Goal: Task Accomplishment & Management: Manage account settings

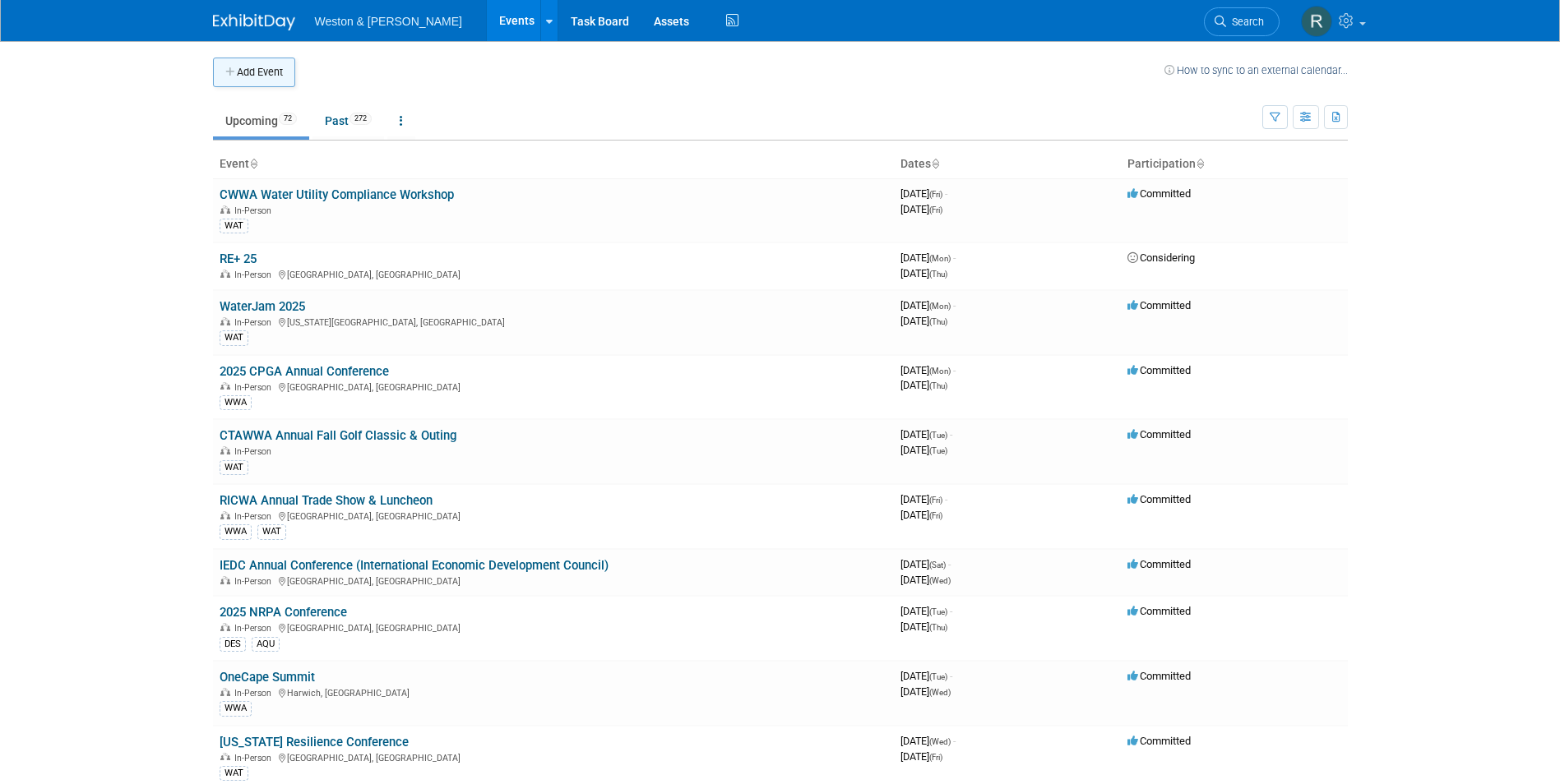
click at [273, 69] on button "Add Event" at bounding box center [254, 72] width 82 height 30
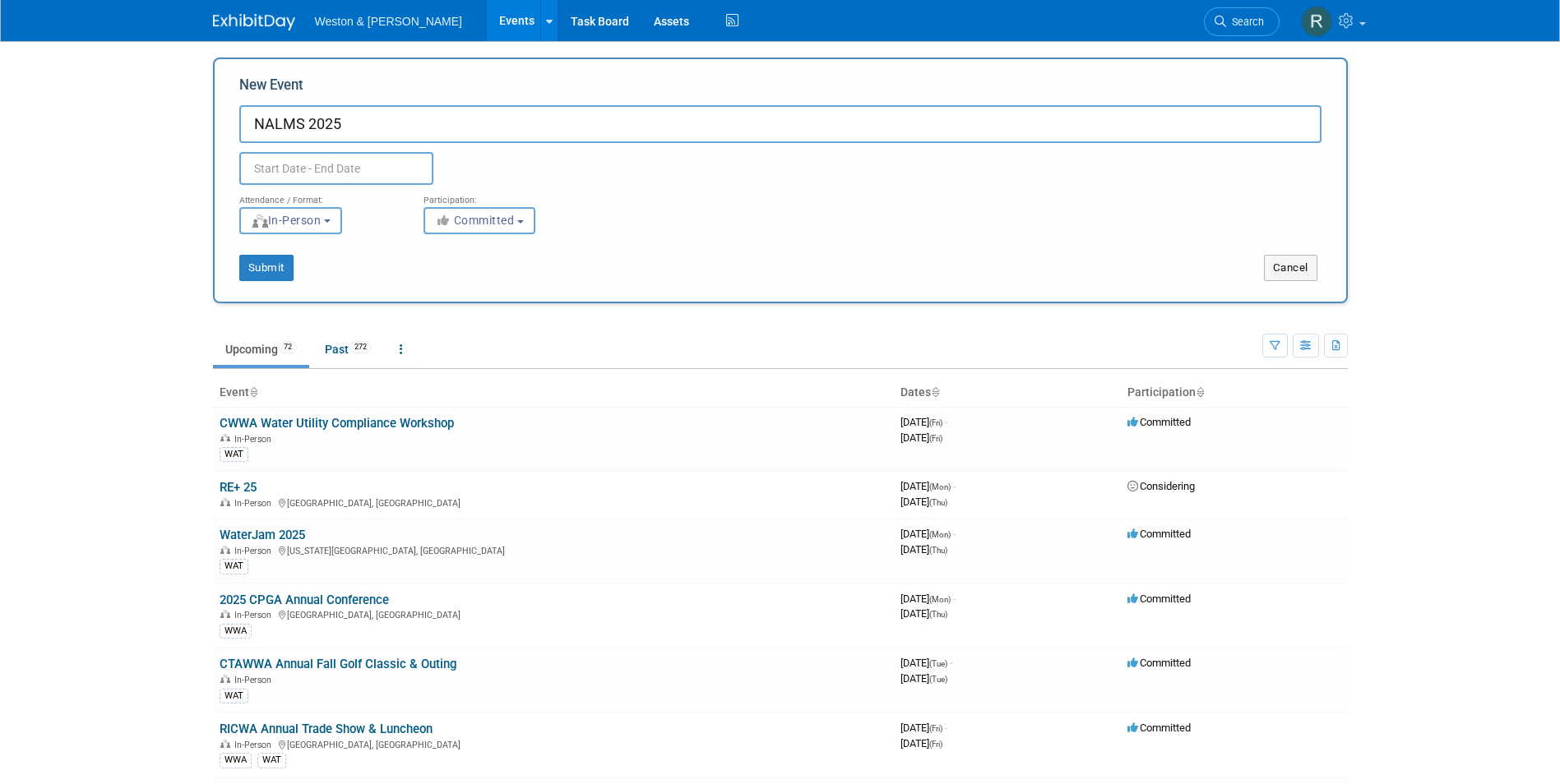
type input "NALMS 2025"
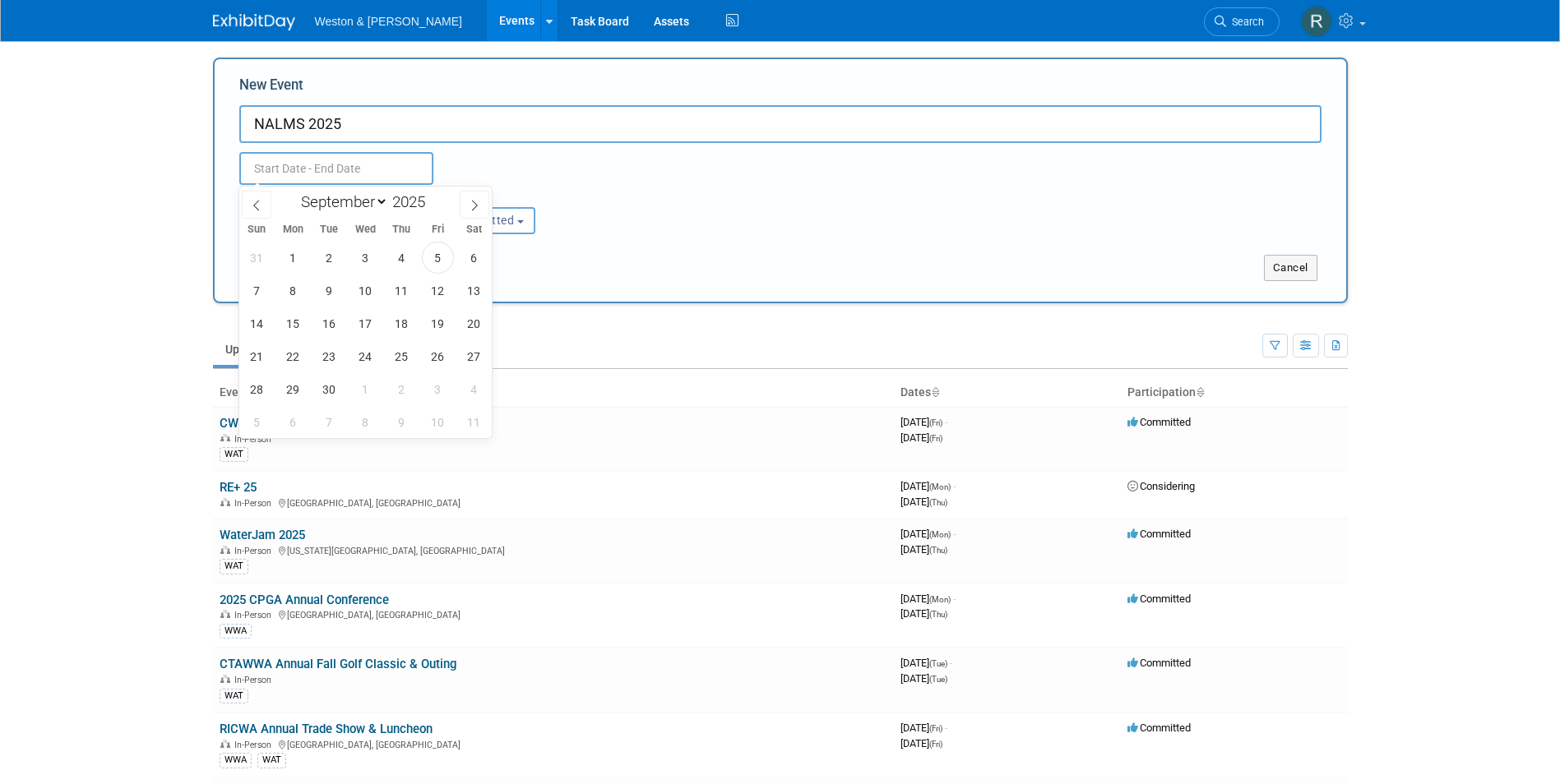
click at [319, 171] on input "text" at bounding box center [337, 168] width 195 height 33
click at [480, 208] on icon at bounding box center [475, 205] width 12 height 12
select select "10"
click at [329, 294] on span "4" at bounding box center [330, 291] width 32 height 32
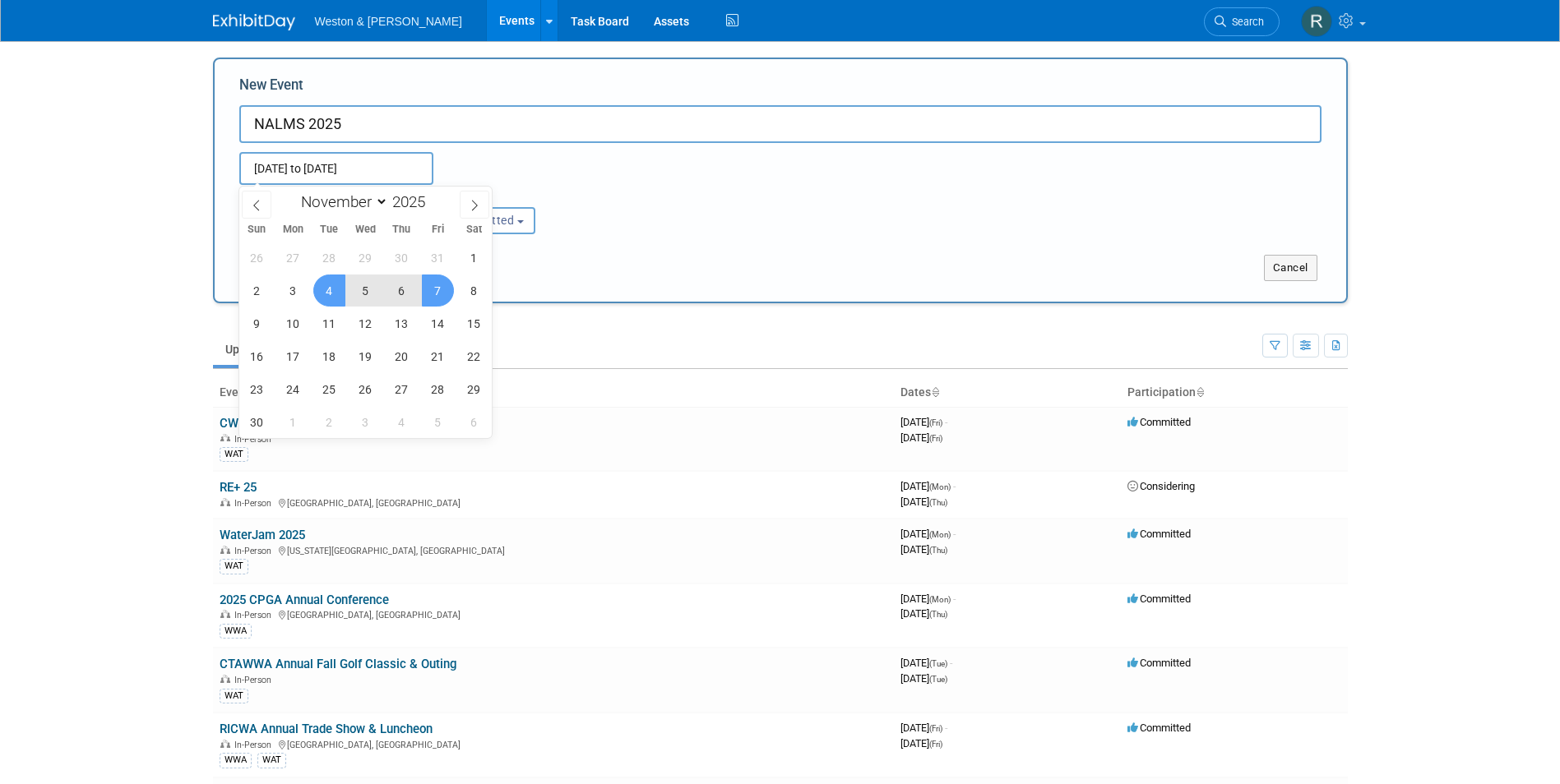
click at [426, 289] on span "7" at bounding box center [438, 291] width 32 height 32
type input "[DATE] to [DATE]"
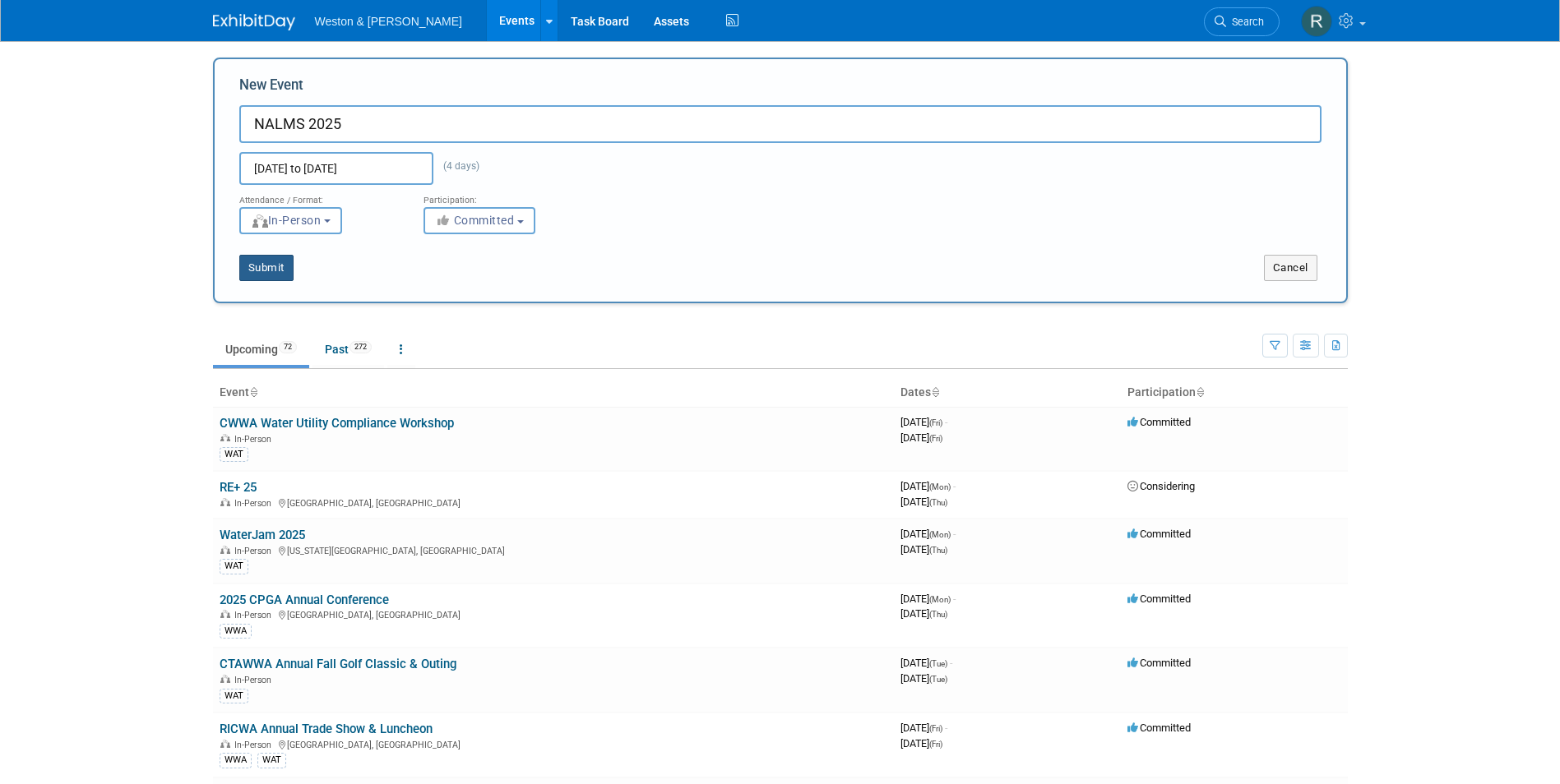
click at [264, 269] on button "Submit" at bounding box center [266, 268] width 55 height 27
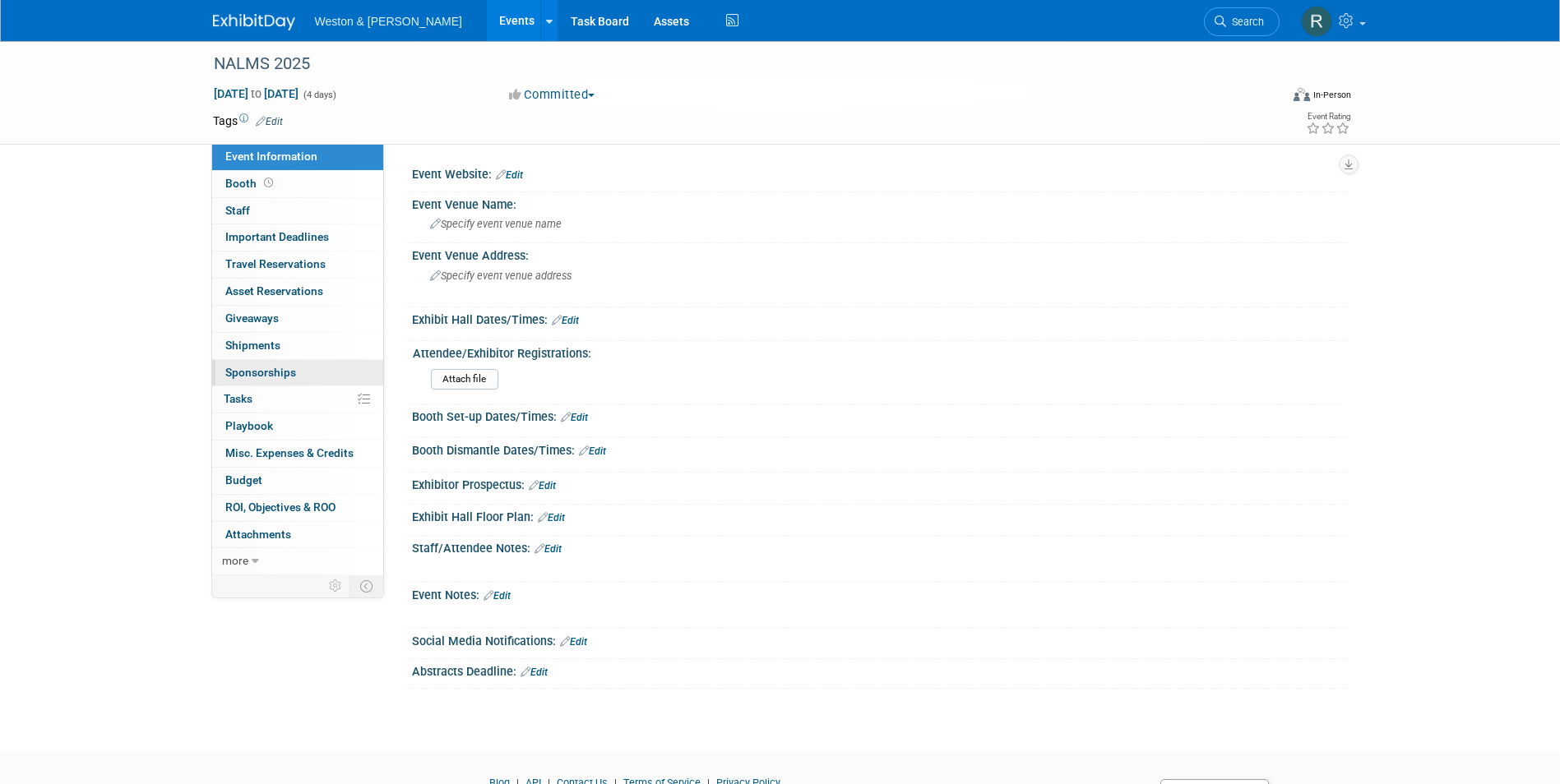
click at [258, 367] on span "Sponsorships 0" at bounding box center [260, 372] width 71 height 13
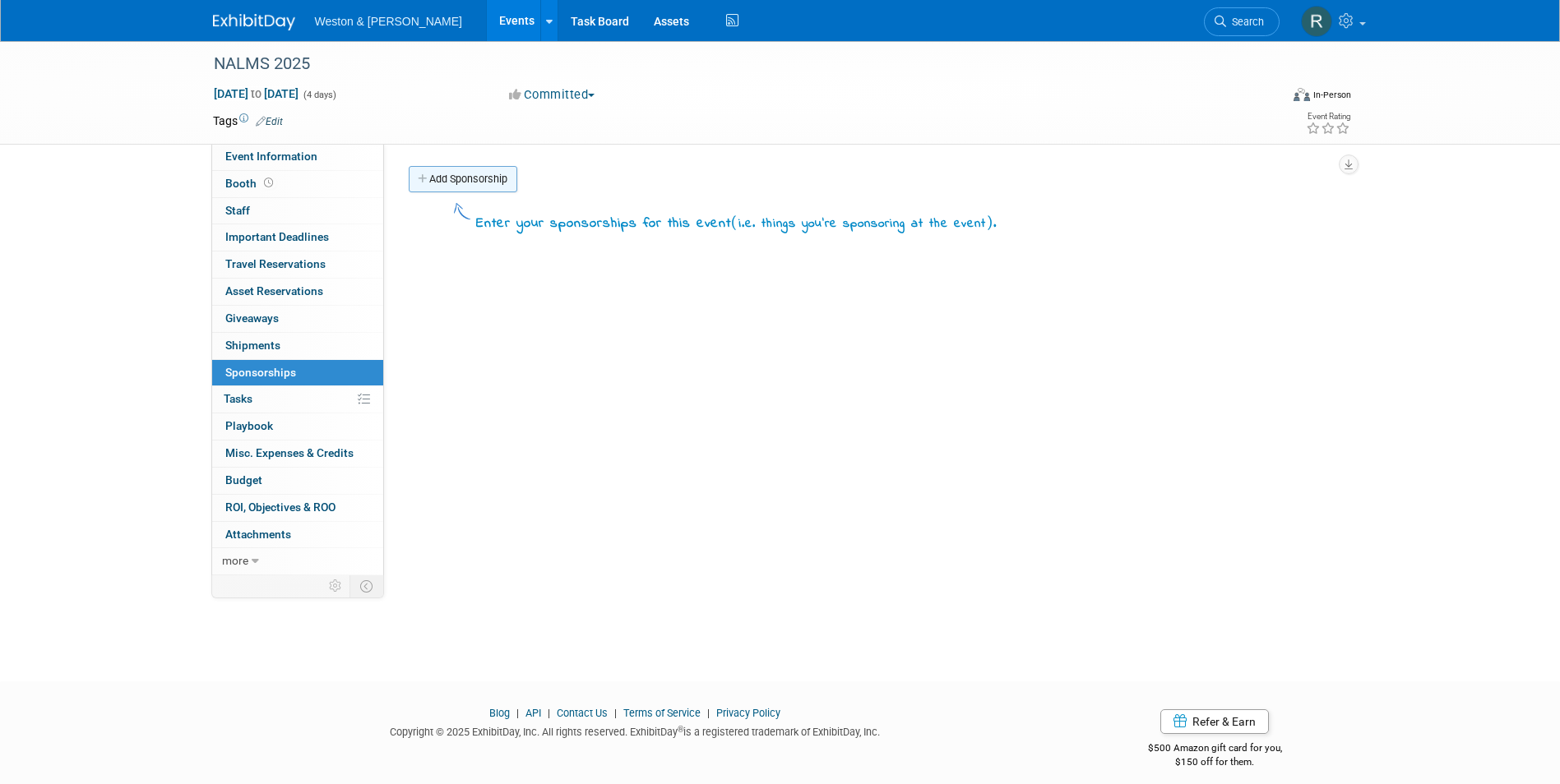
click at [468, 178] on link "Add Sponsorship" at bounding box center [463, 179] width 108 height 27
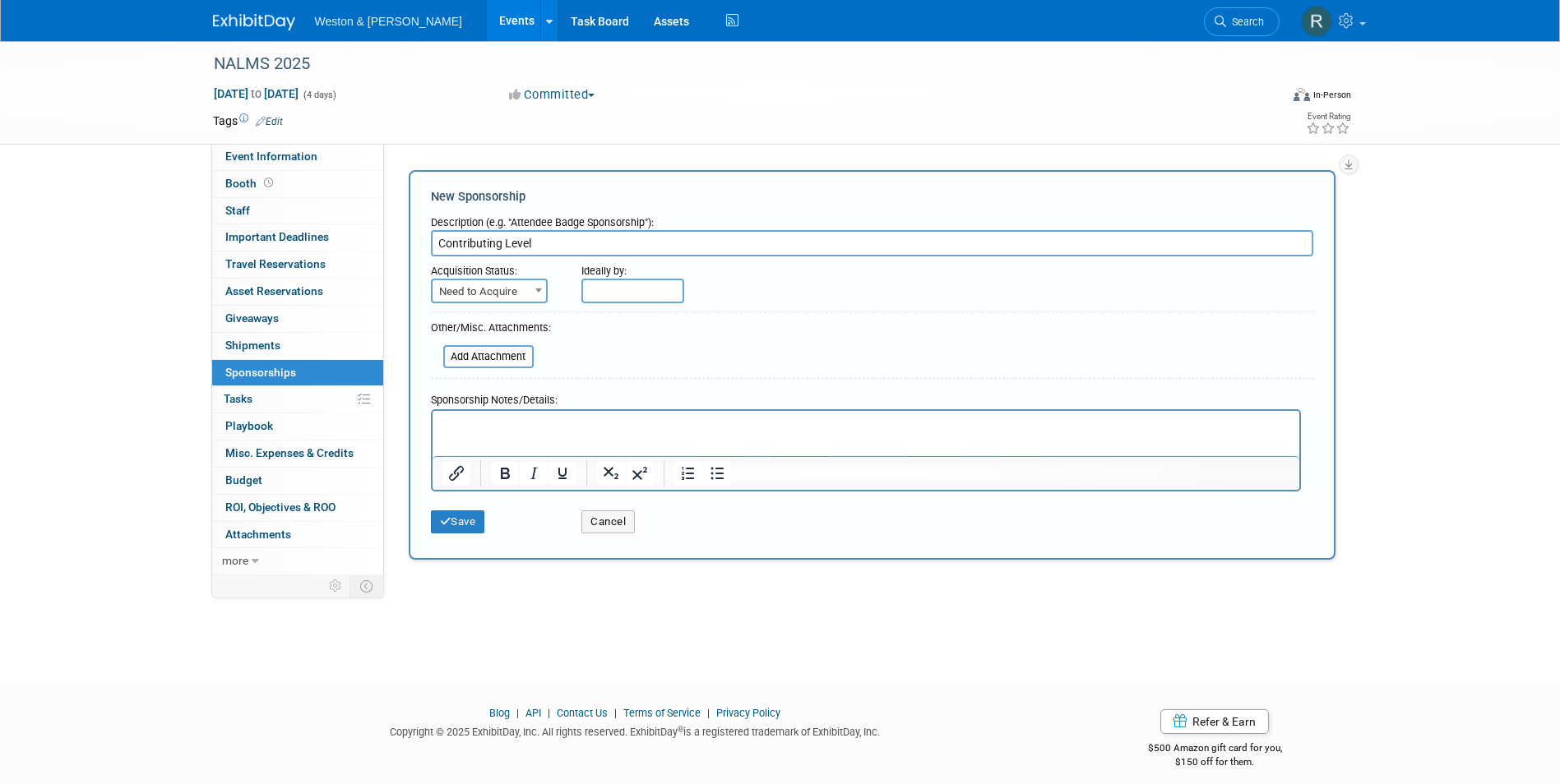
type input "Contributing Level"
click at [531, 285] on span at bounding box center [538, 291] width 17 height 22
select select "2"
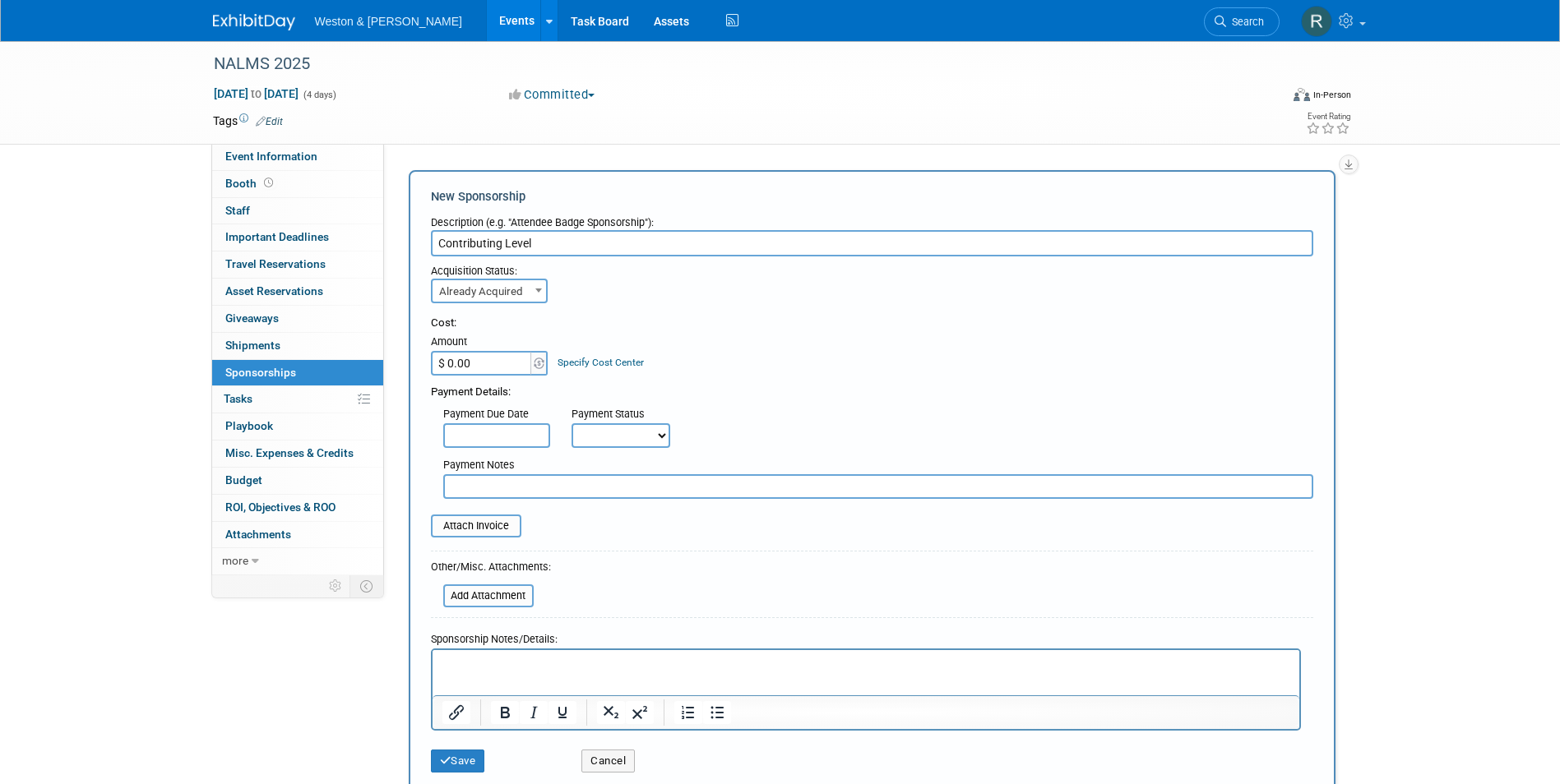
click at [496, 366] on input "$ 0.00" at bounding box center [483, 363] width 103 height 25
type input "$ 1,500.00"
click at [690, 329] on div "Cost:" at bounding box center [872, 324] width 883 height 16
click at [503, 673] on html at bounding box center [865, 660] width 867 height 23
click at [604, 666] on p "Paid on [PERSON_NAME] card. Includes one registration" at bounding box center [866, 664] width 848 height 17
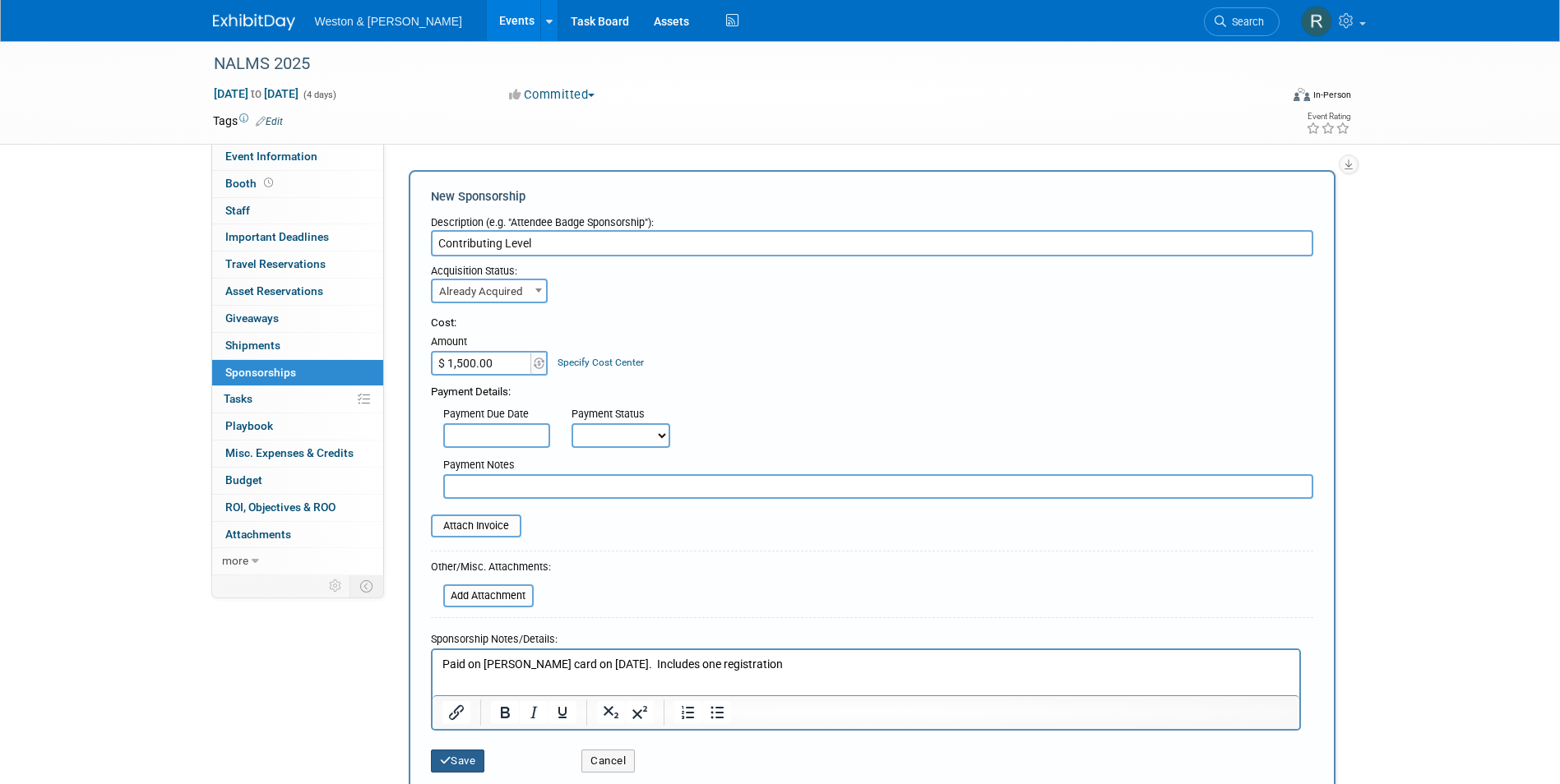
click at [471, 766] on button "Save" at bounding box center [458, 761] width 55 height 23
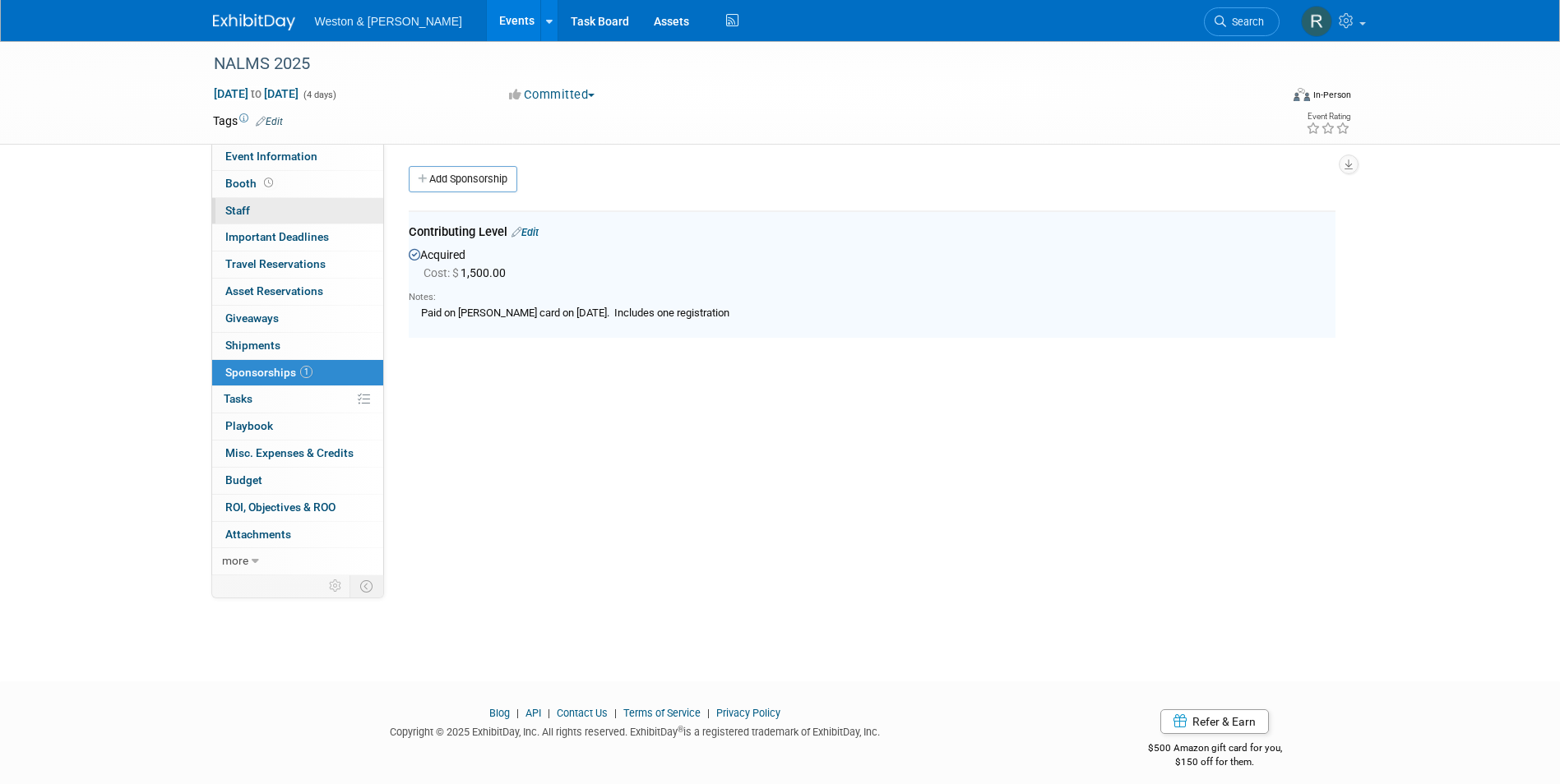
click at [264, 217] on link "0 Staff 0" at bounding box center [298, 211] width 171 height 27
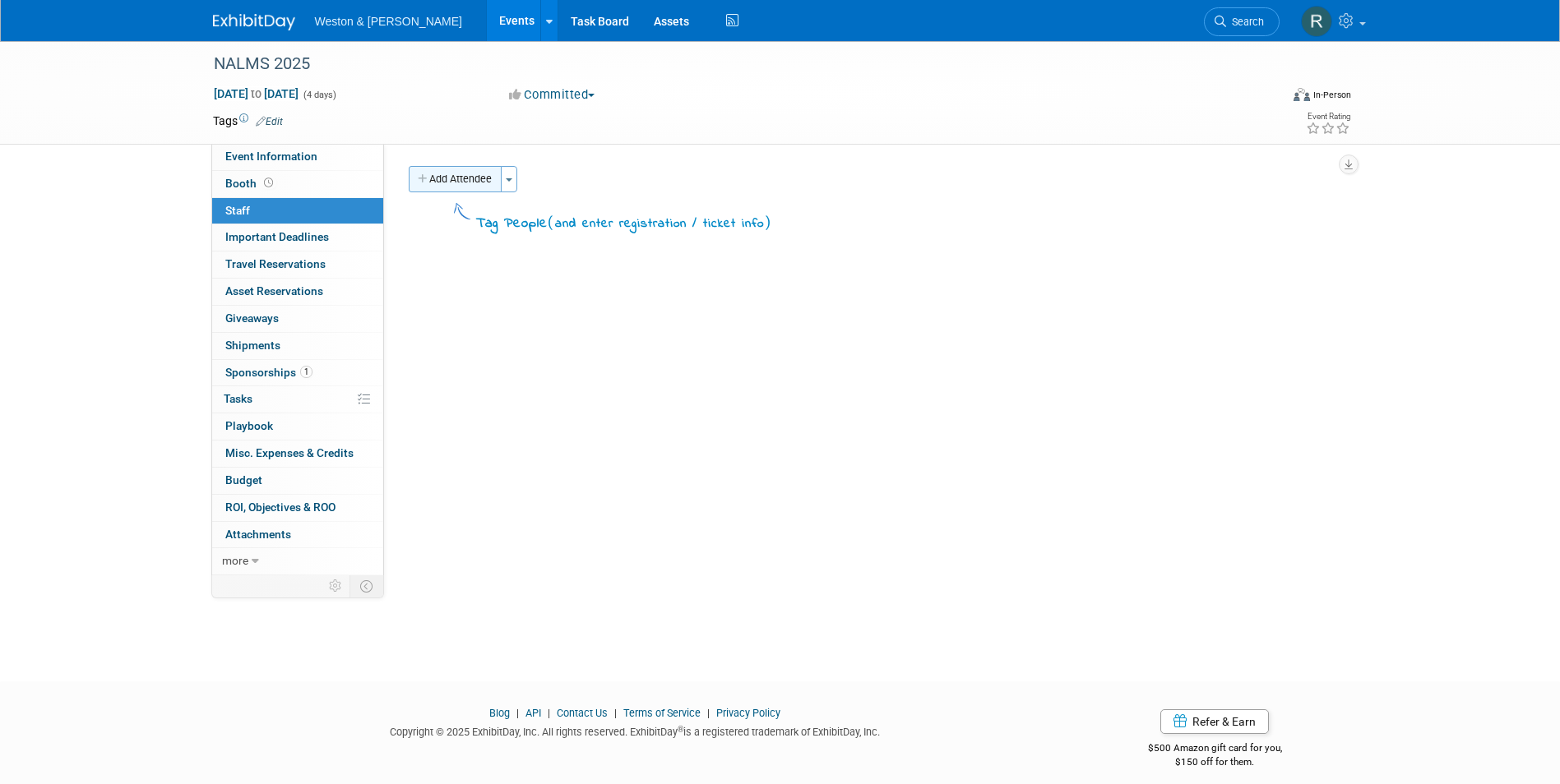
click at [451, 177] on button "Add Attendee" at bounding box center [456, 179] width 93 height 27
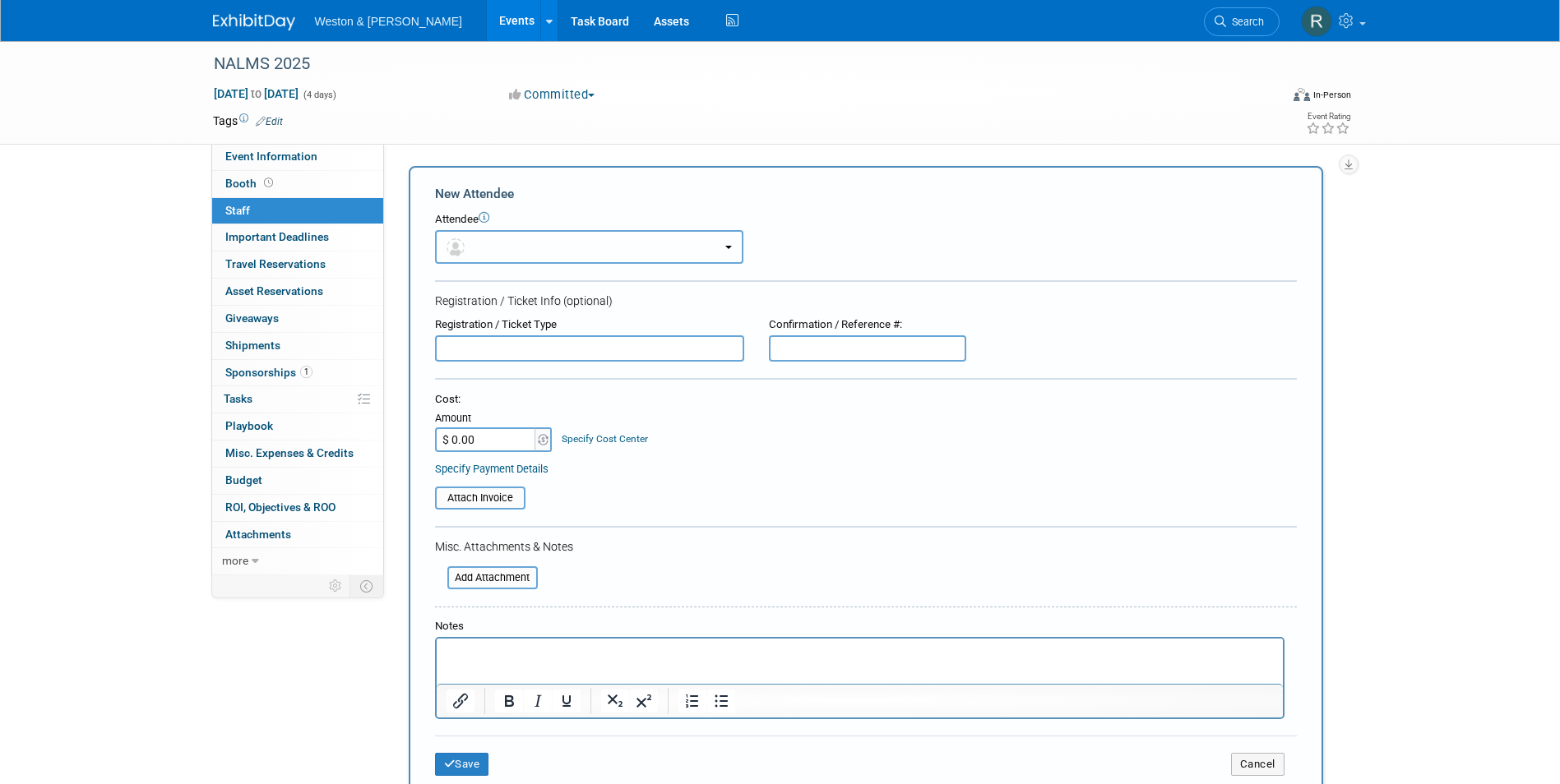
click at [509, 240] on button "button" at bounding box center [589, 247] width 309 height 34
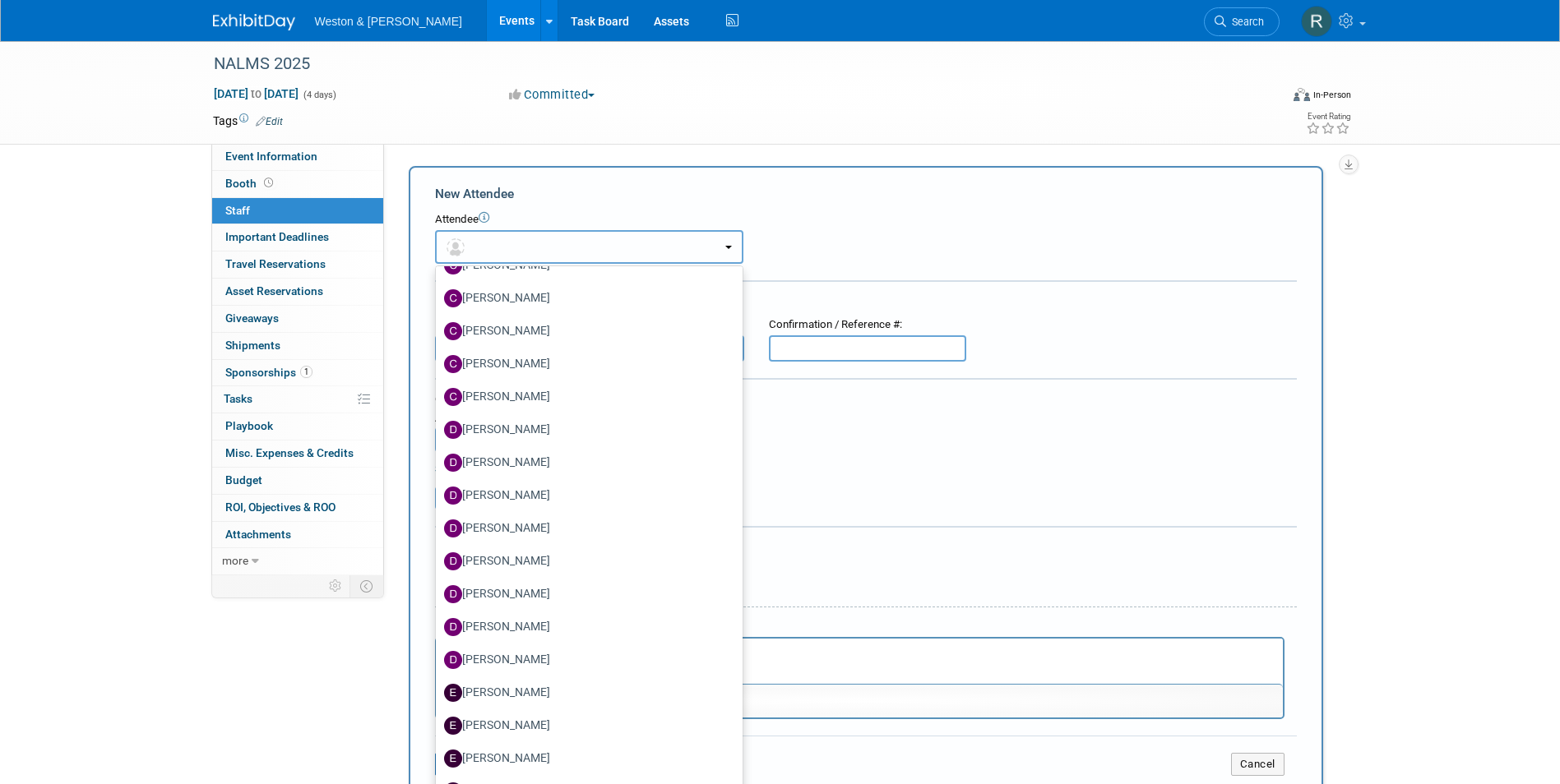
scroll to position [1069, 0]
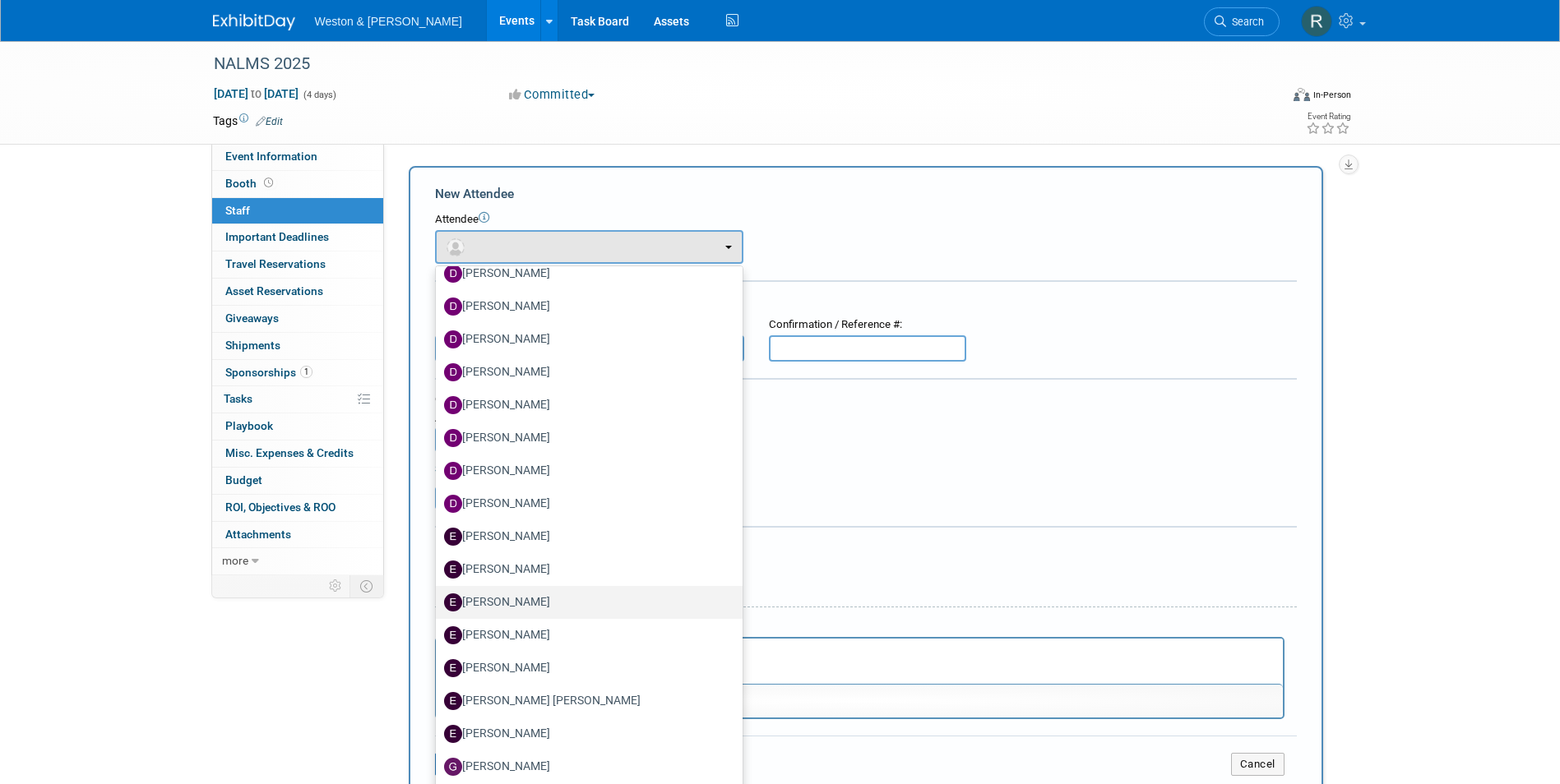
click at [512, 600] on label "[PERSON_NAME]" at bounding box center [585, 602] width 282 height 27
click at [439, 600] on input "[PERSON_NAME]" at bounding box center [433, 600] width 11 height 11
select select "1d9cc015-d7f7-4fc4-8c91-e4a1676af66a"
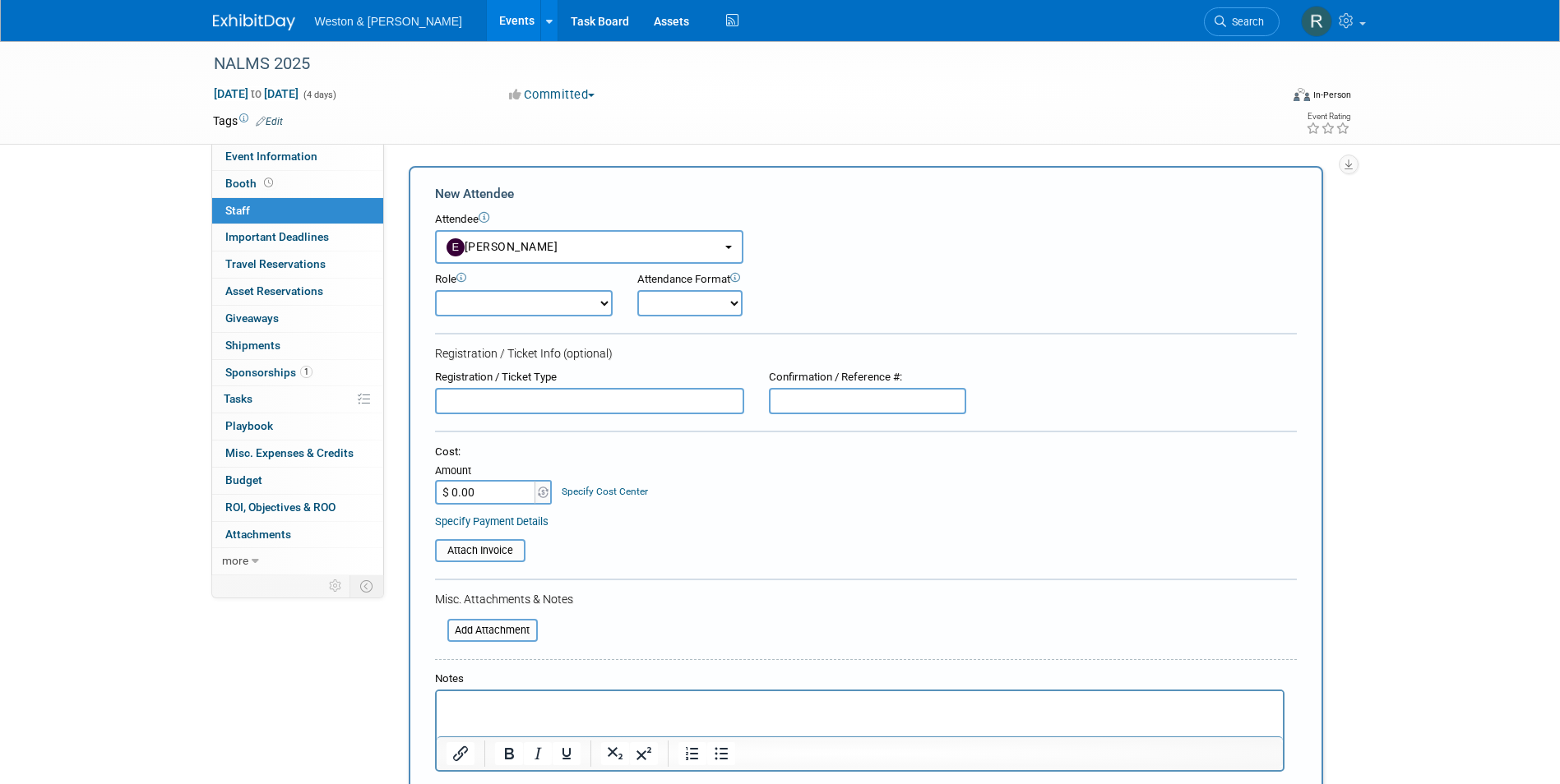
click at [604, 306] on select "Attendee (non-exhibitor) Demonstrator Host Planner Presenter Sales Representati…" at bounding box center [523, 303] width 178 height 27
select select "8"
click at [435, 290] on select "Attendee (non-exhibitor) Demonstrator Host Planner Presenter Sales Representati…" at bounding box center [523, 303] width 178 height 27
click at [728, 305] on select "Onsite Remote" at bounding box center [690, 303] width 105 height 27
select select "1"
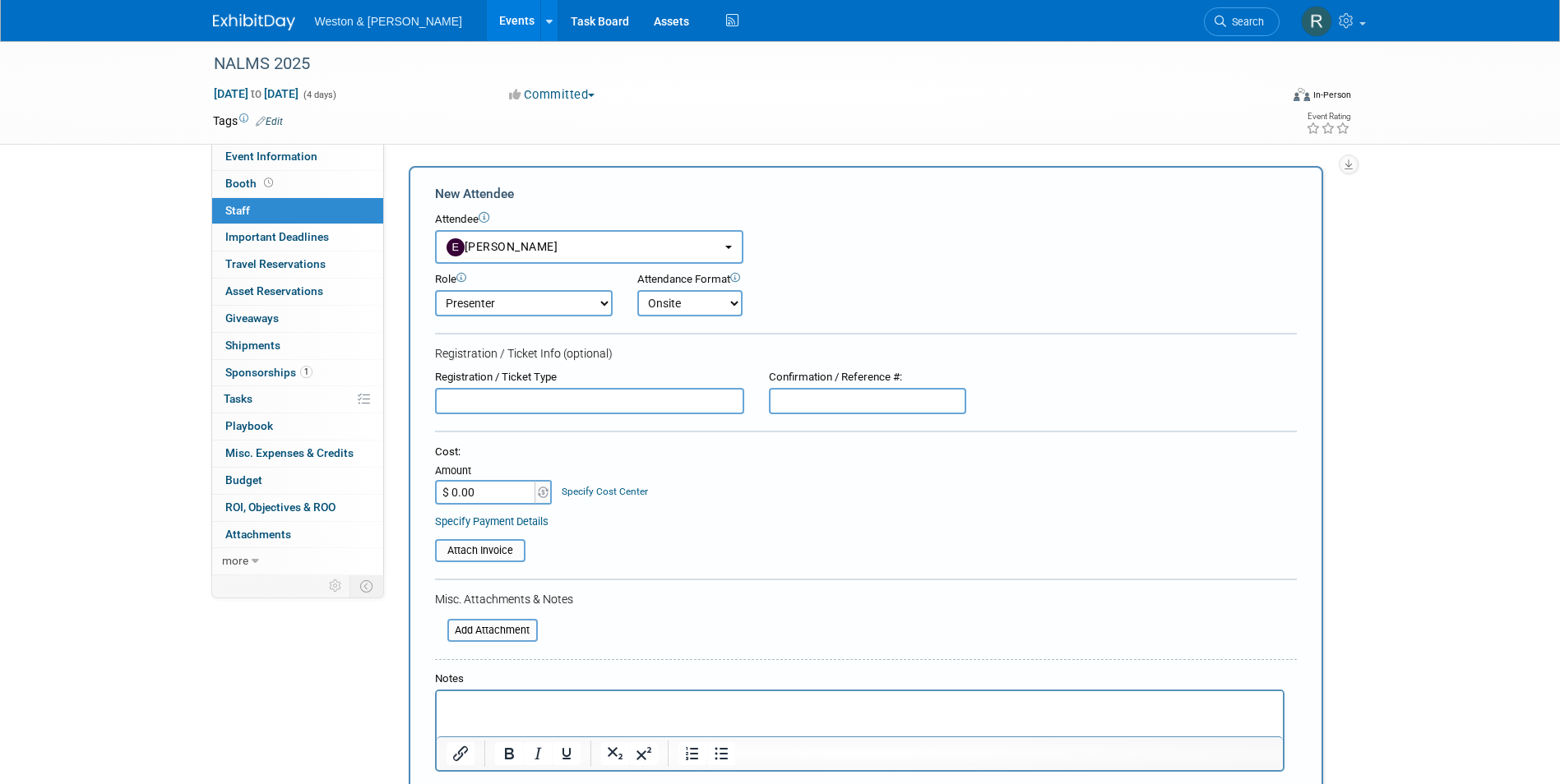
click at [638, 290] on select "Onsite Remote" at bounding box center [690, 303] width 105 height 27
click at [679, 463] on div "Cost: Amount $ 0.00 Specify Cost Center Cost Center -- Not Specified --" at bounding box center [866, 474] width 862 height 60
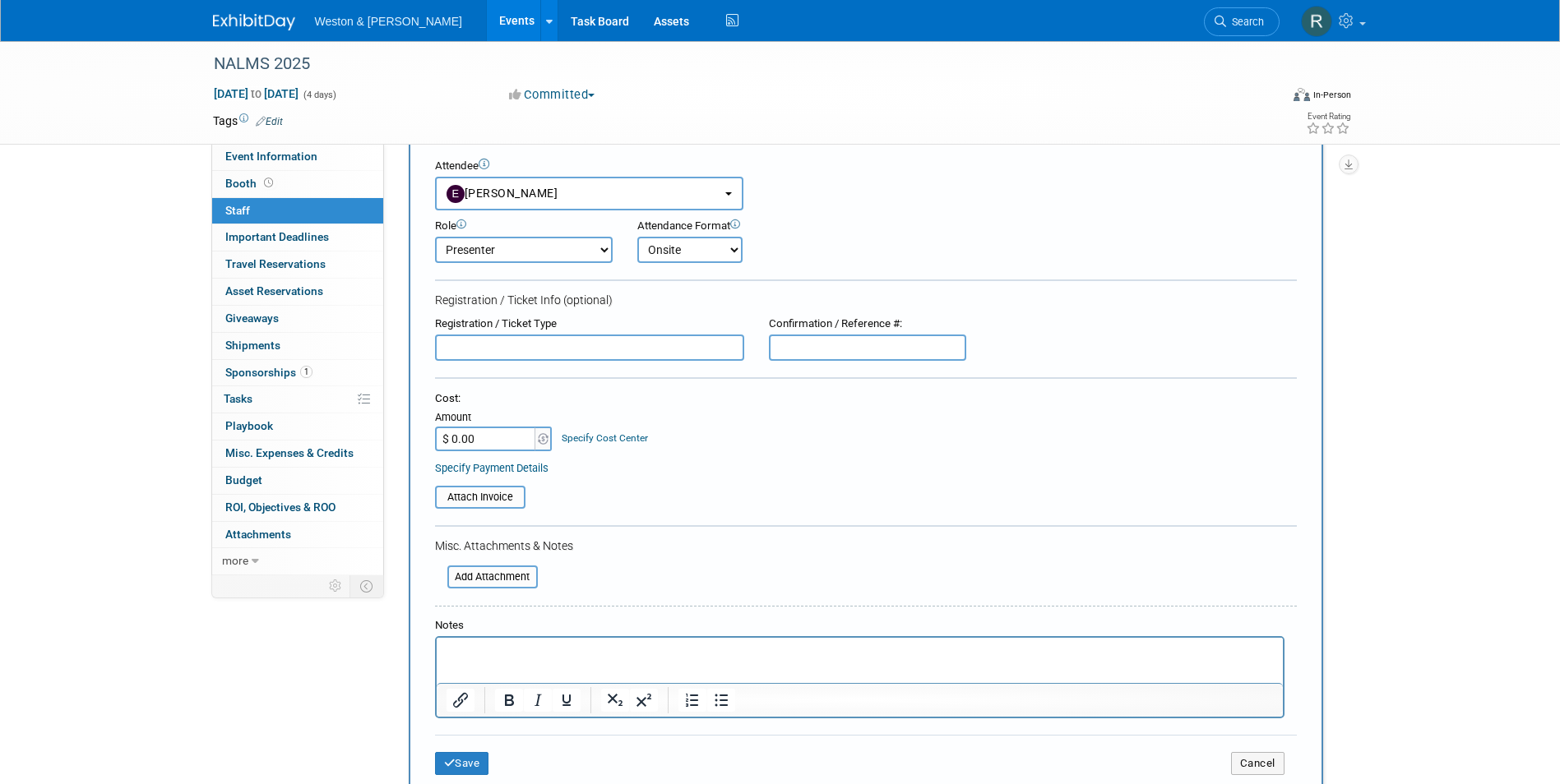
scroll to position [82, 0]
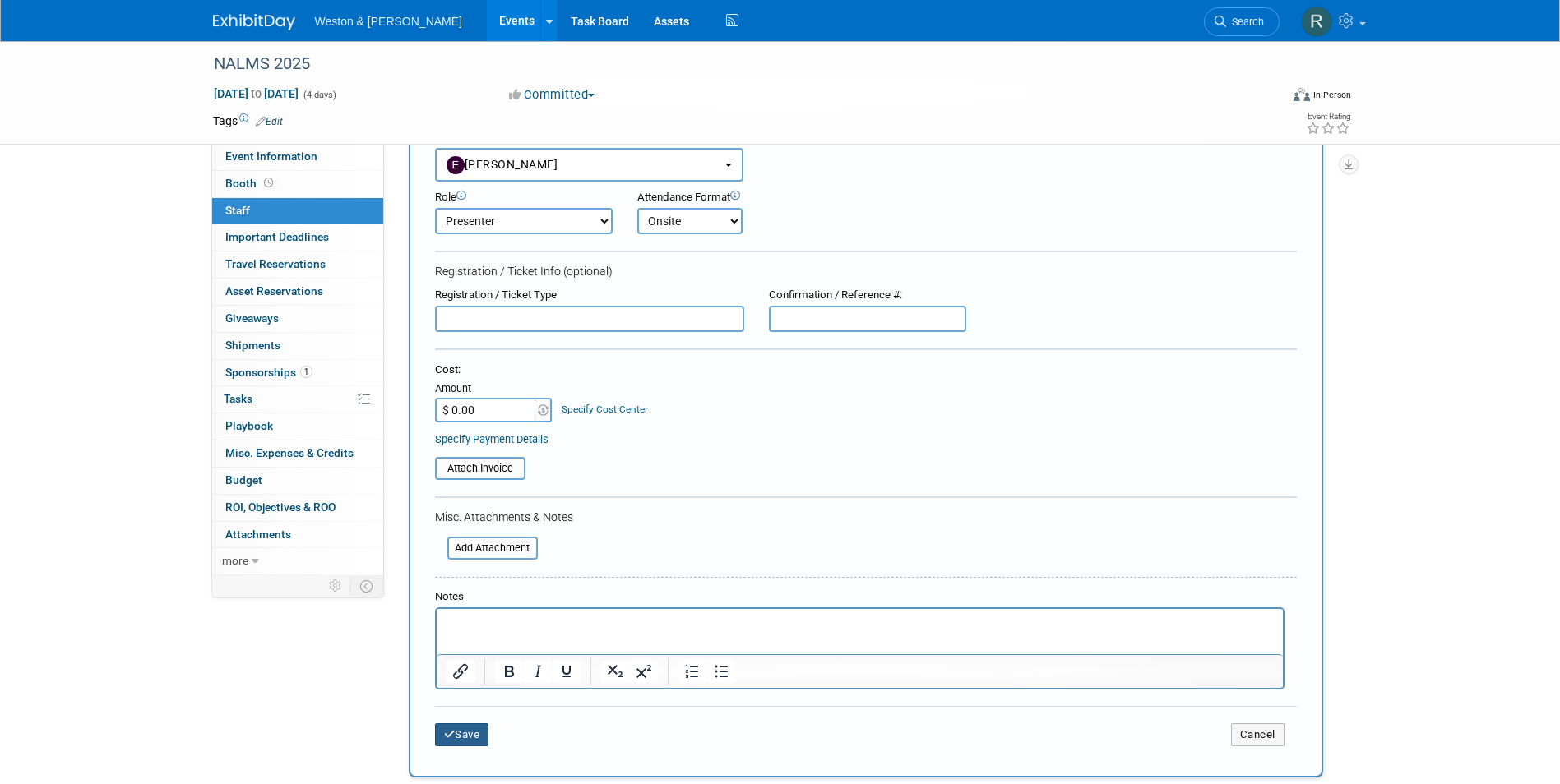
click at [477, 741] on button "Save" at bounding box center [462, 734] width 55 height 23
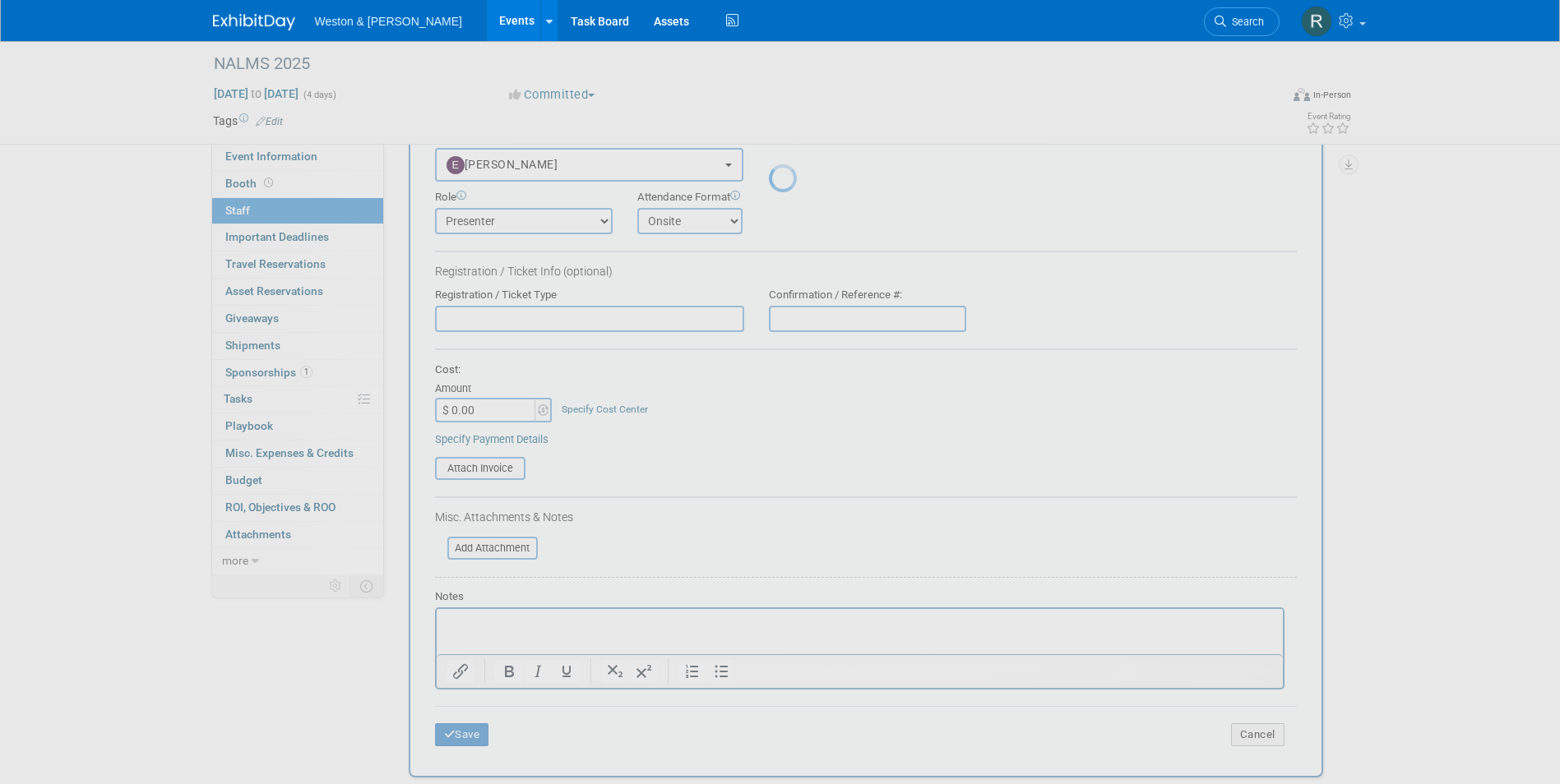
scroll to position [12, 0]
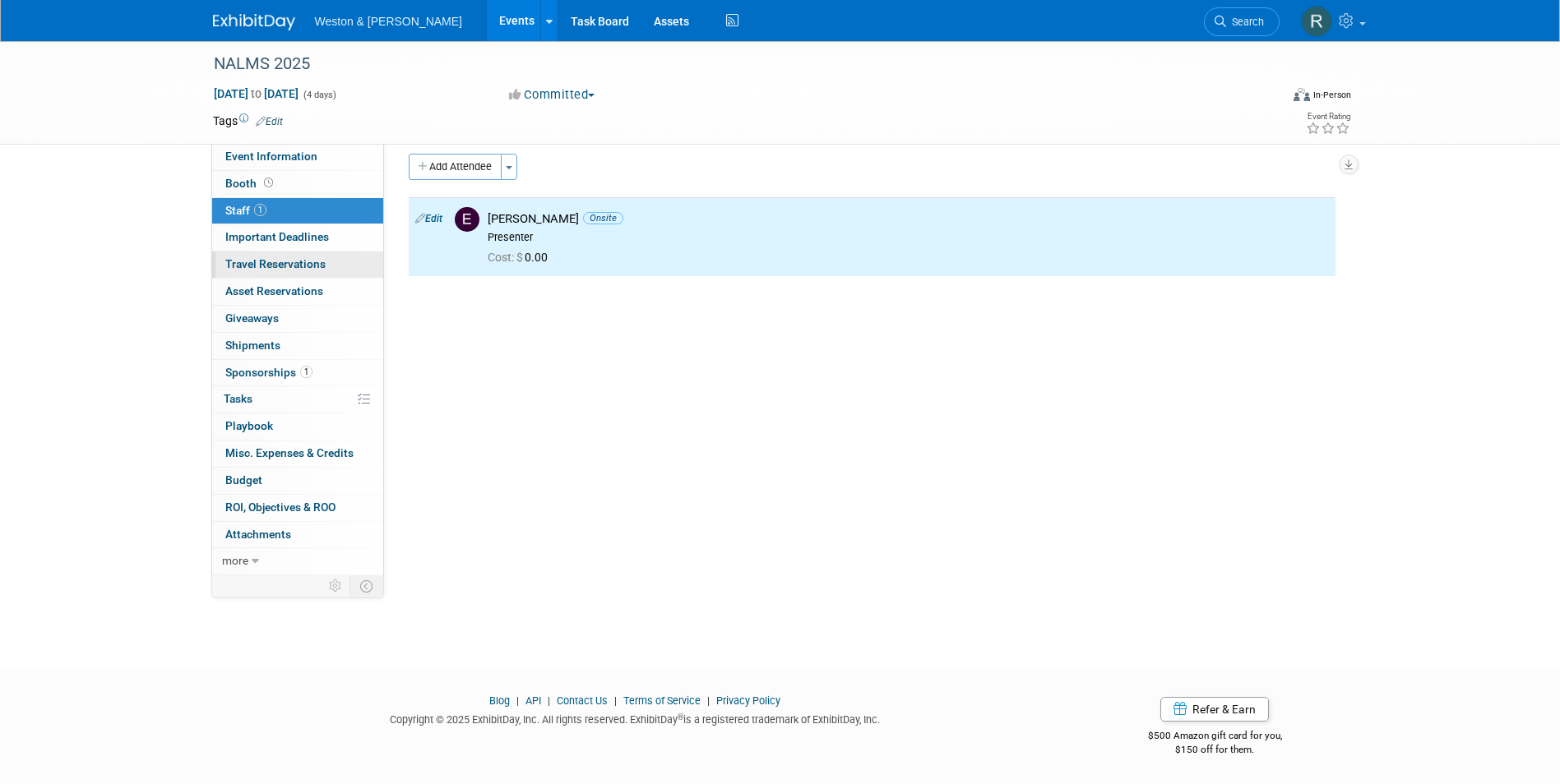
click at [284, 261] on span "Travel Reservations 0" at bounding box center [275, 263] width 100 height 13
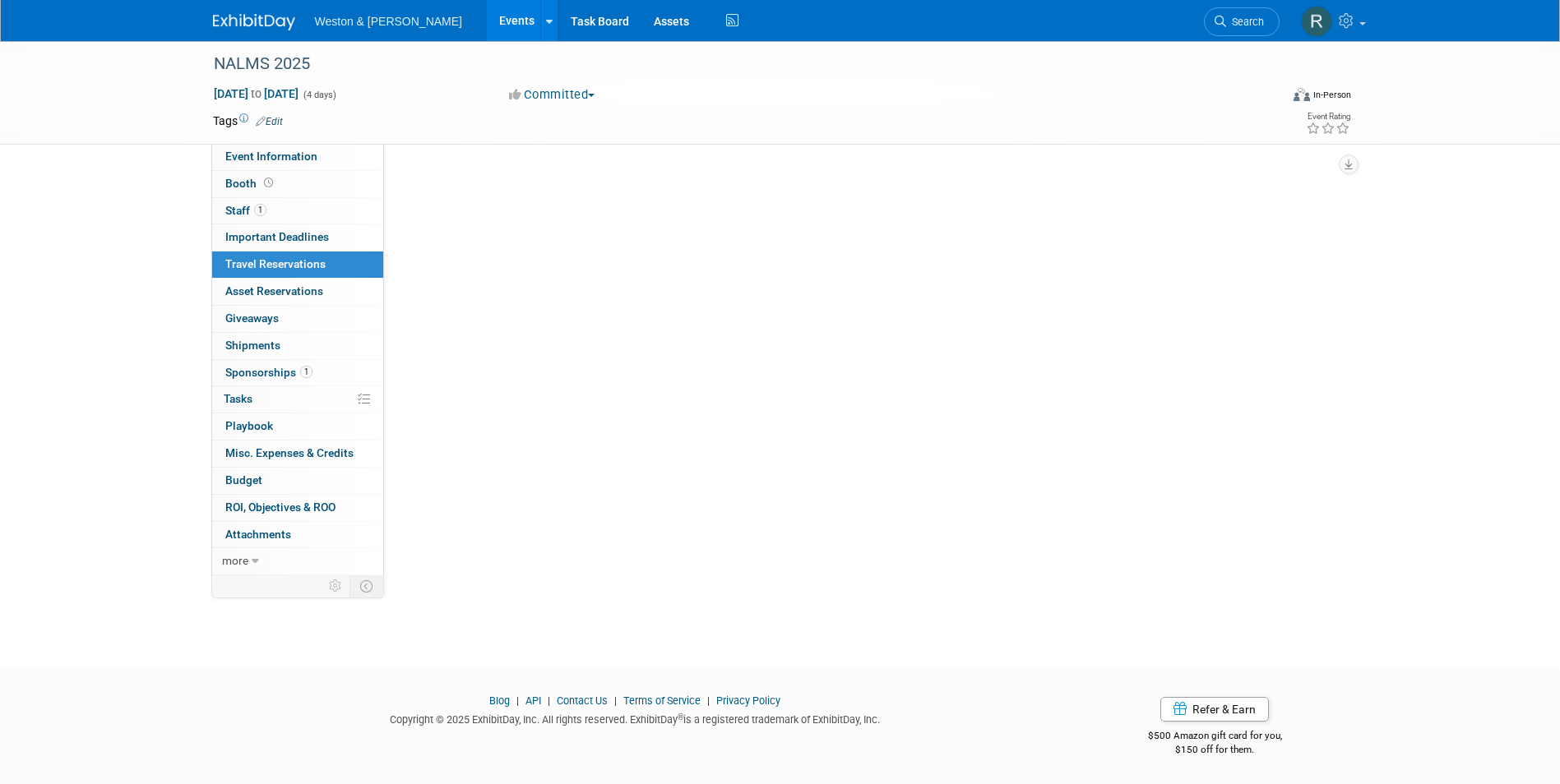
scroll to position [0, 0]
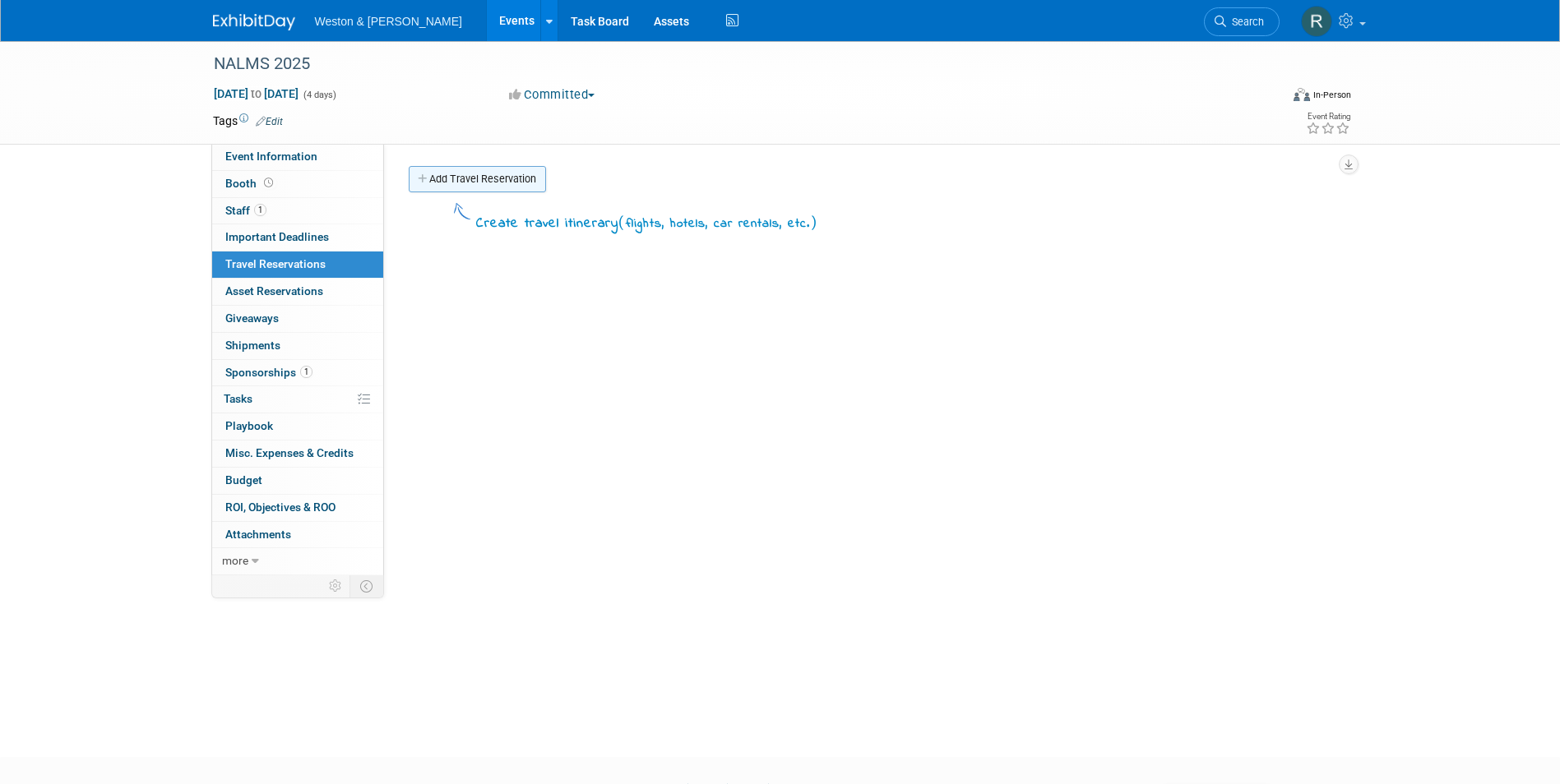
click at [456, 176] on link "Add Travel Reservation" at bounding box center [478, 179] width 137 height 27
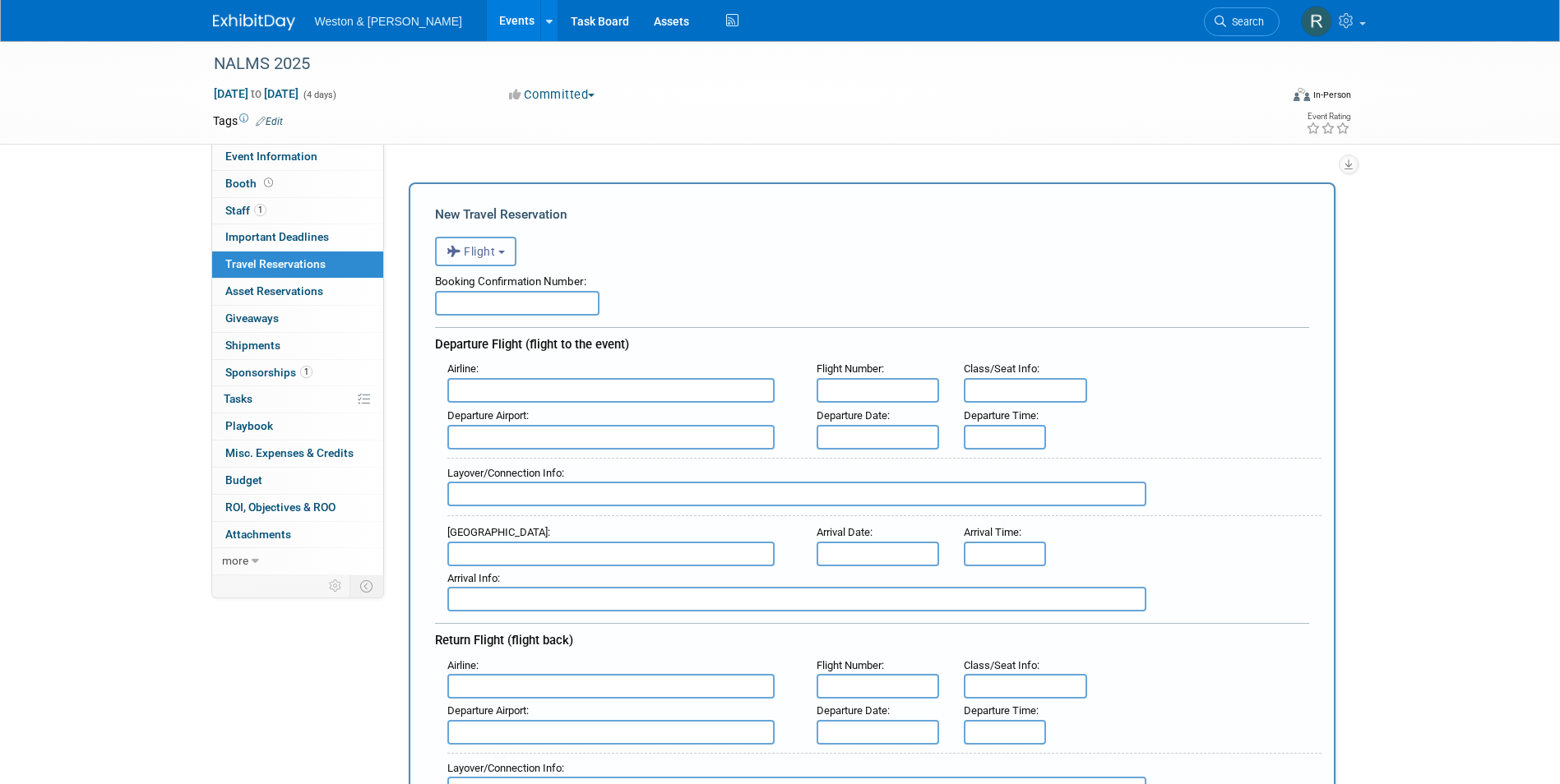
click at [504, 263] on button "Flight" at bounding box center [476, 252] width 81 height 30
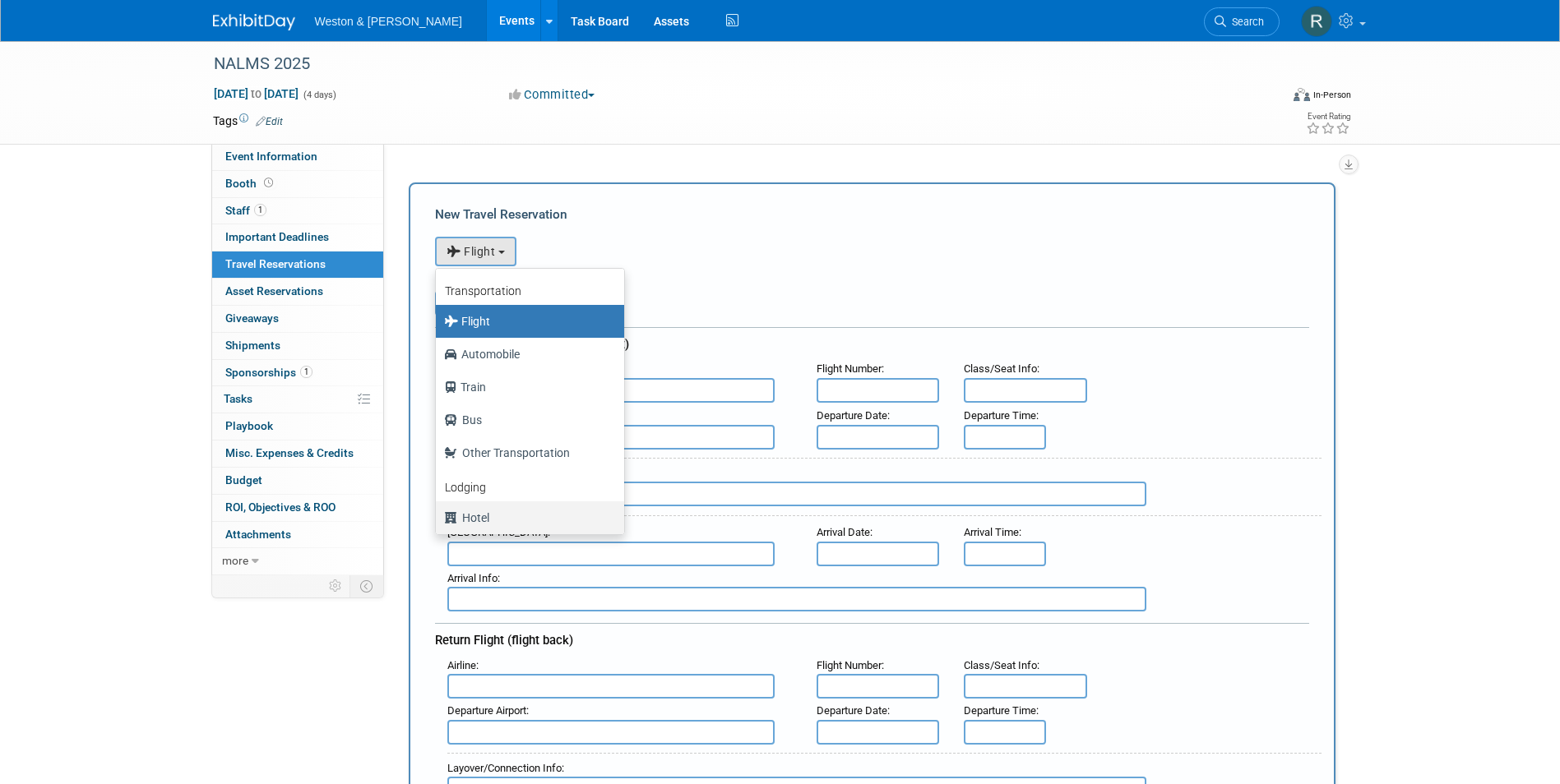
click at [492, 515] on label "Hotel" at bounding box center [525, 518] width 164 height 27
click at [439, 515] on input "Hotel" at bounding box center [433, 515] width 11 height 11
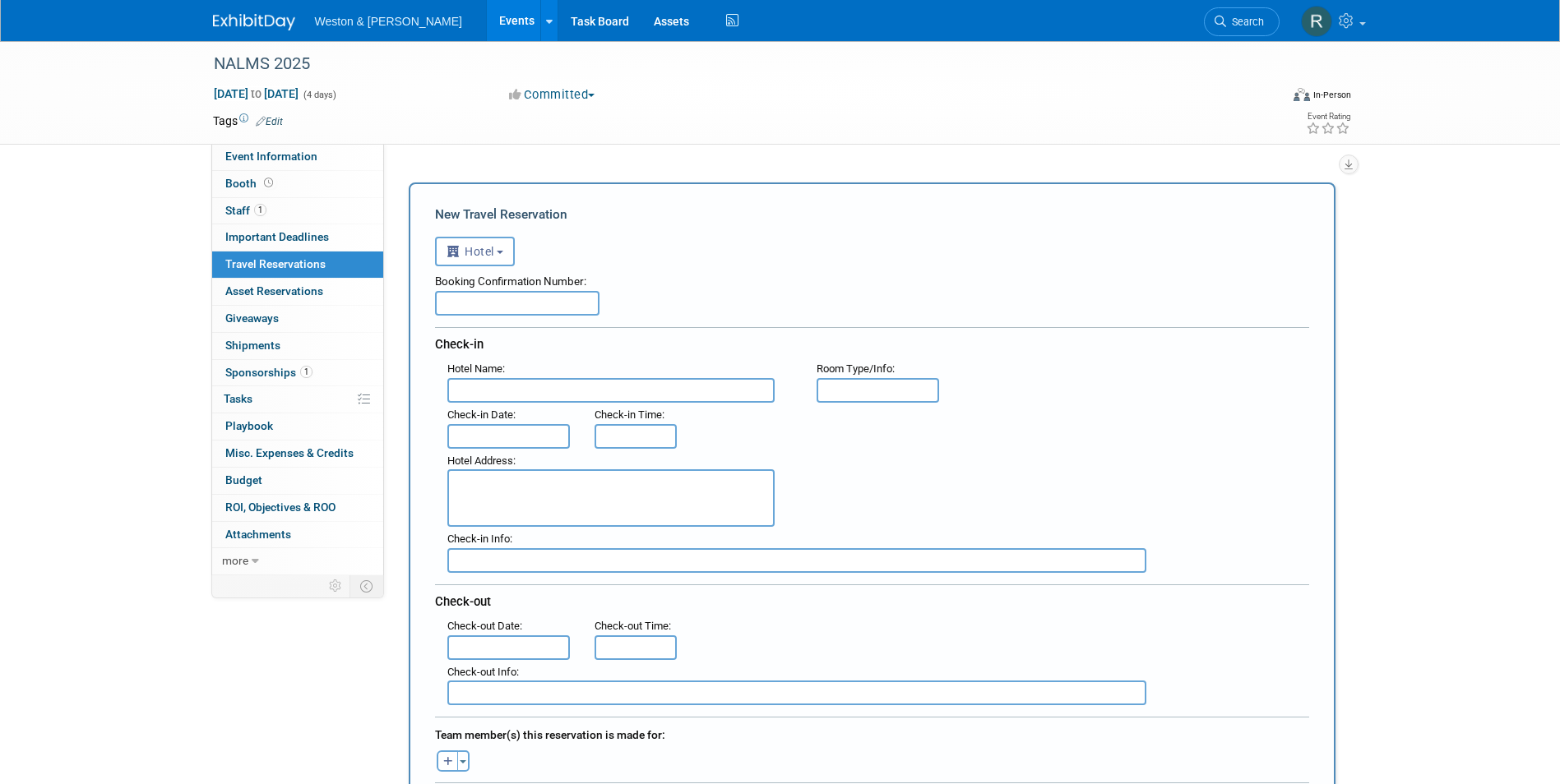
select select "6"
click at [485, 386] on input "text" at bounding box center [612, 390] width 328 height 25
type input "Sheraton [GEOGRAPHIC_DATA]"
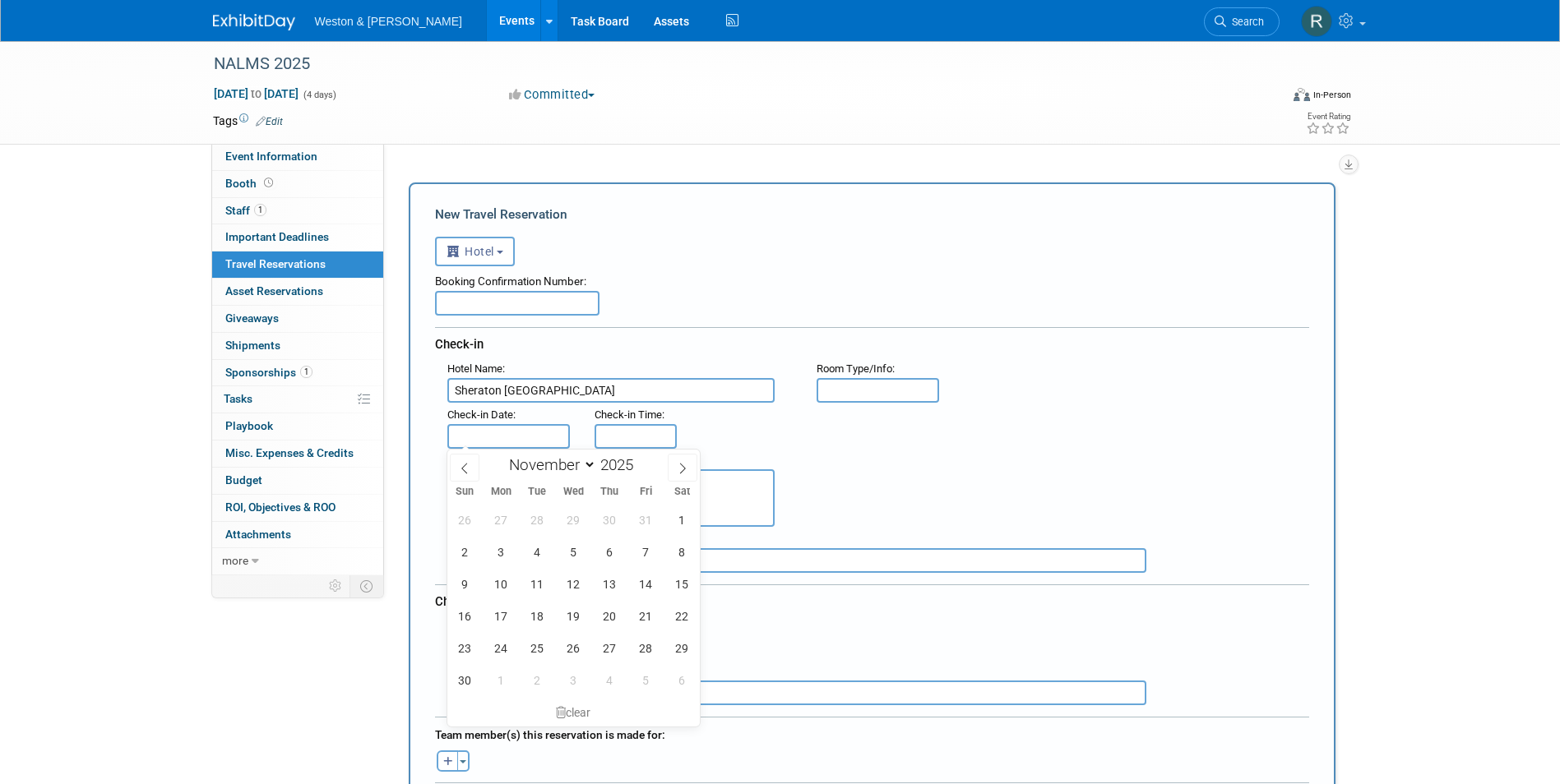
click at [878, 384] on input "text" at bounding box center [879, 390] width 123 height 25
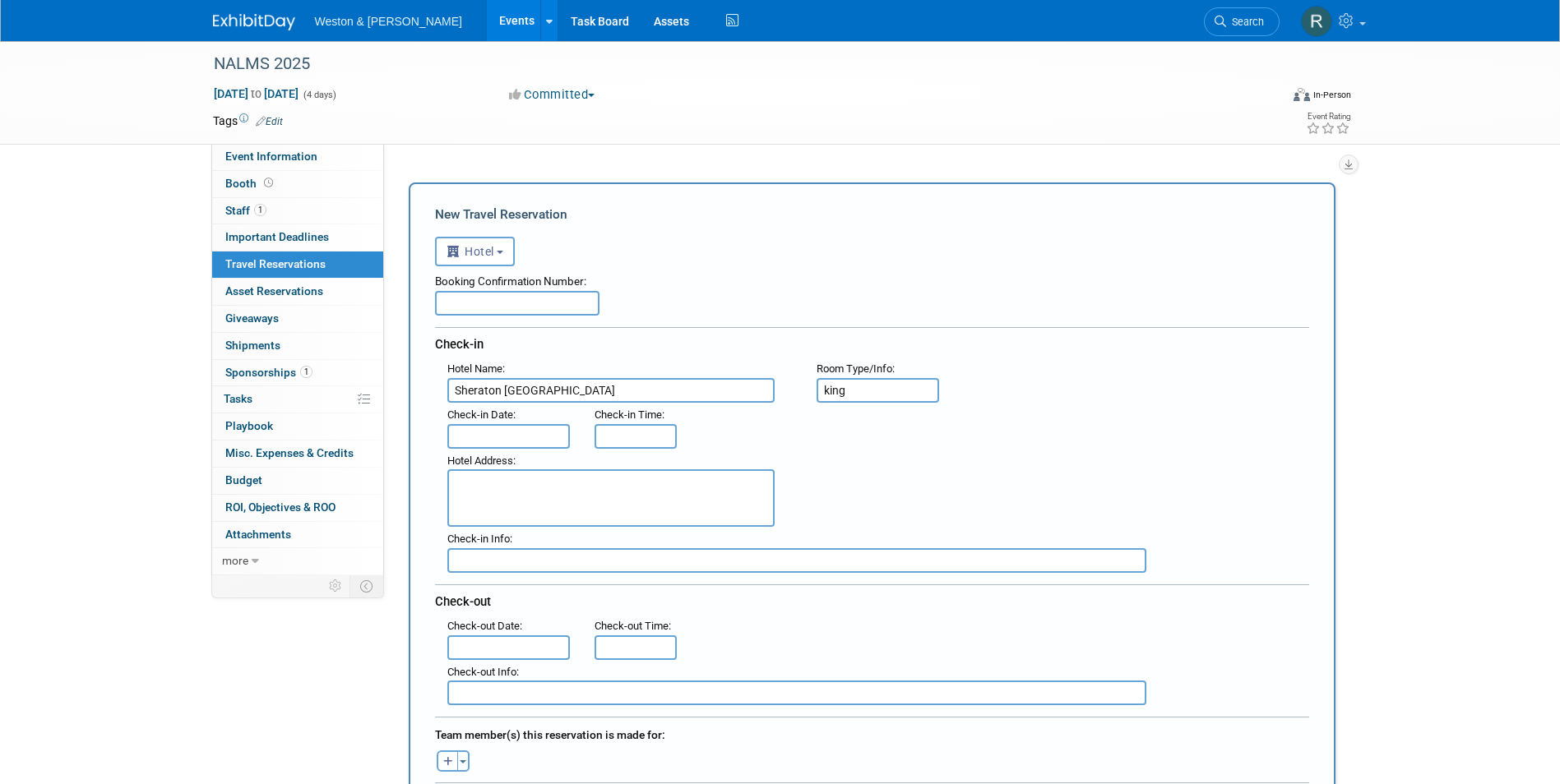
type input "king"
click at [503, 438] on input "text" at bounding box center [509, 436] width 123 height 25
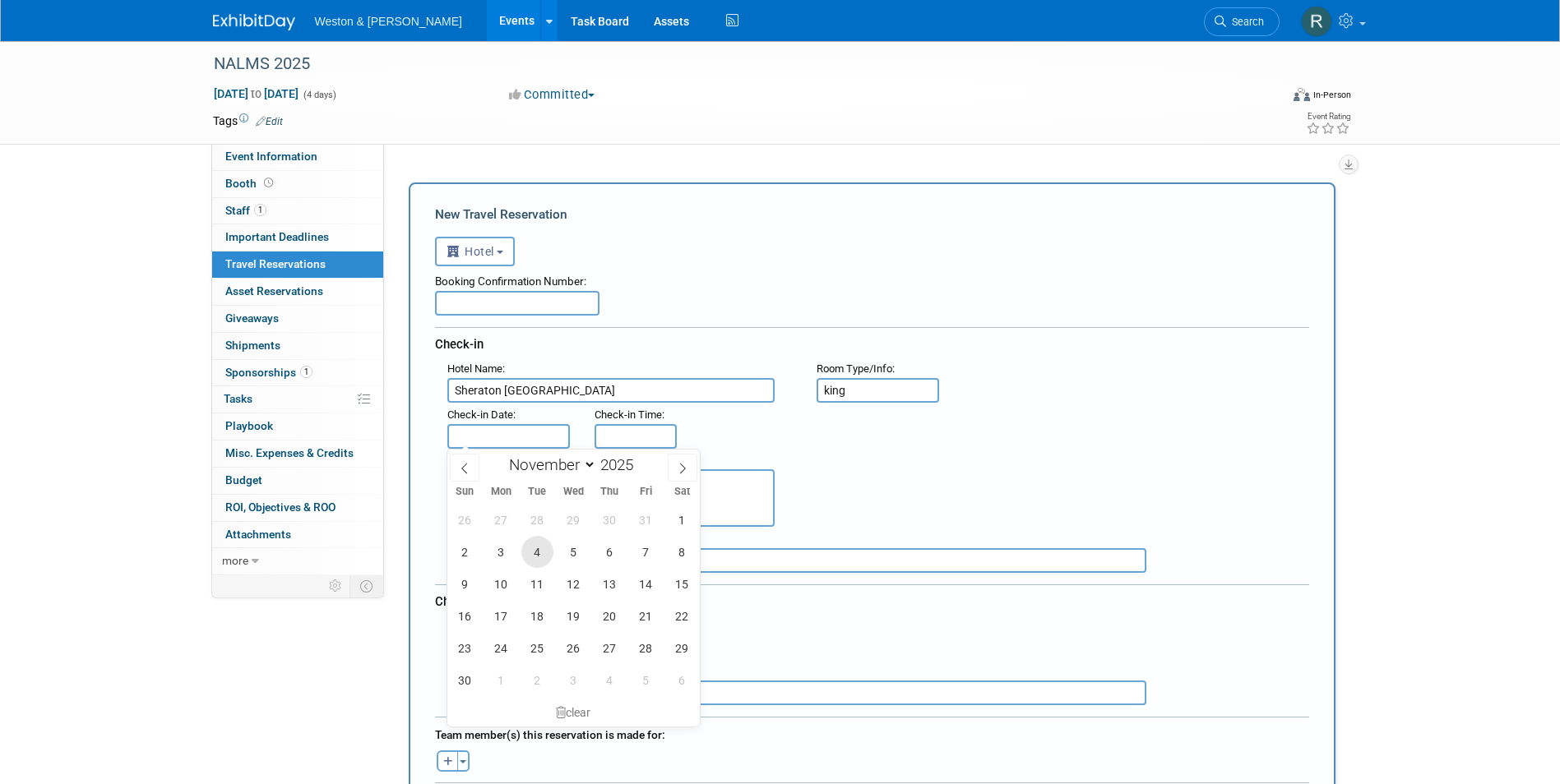
click at [532, 556] on span "4" at bounding box center [537, 552] width 32 height 32
type input "[DATE]"
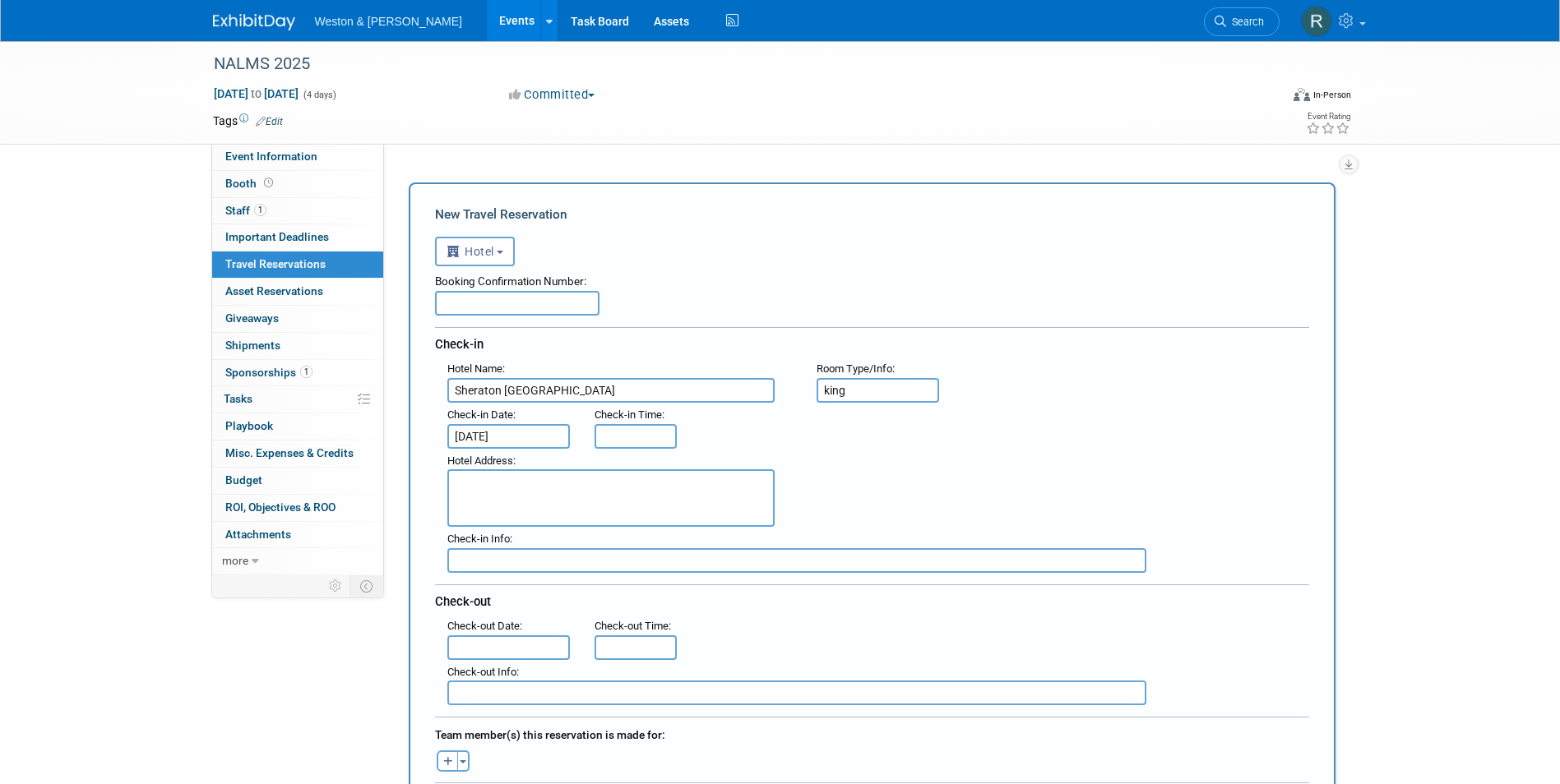
type input "3:00 PM"
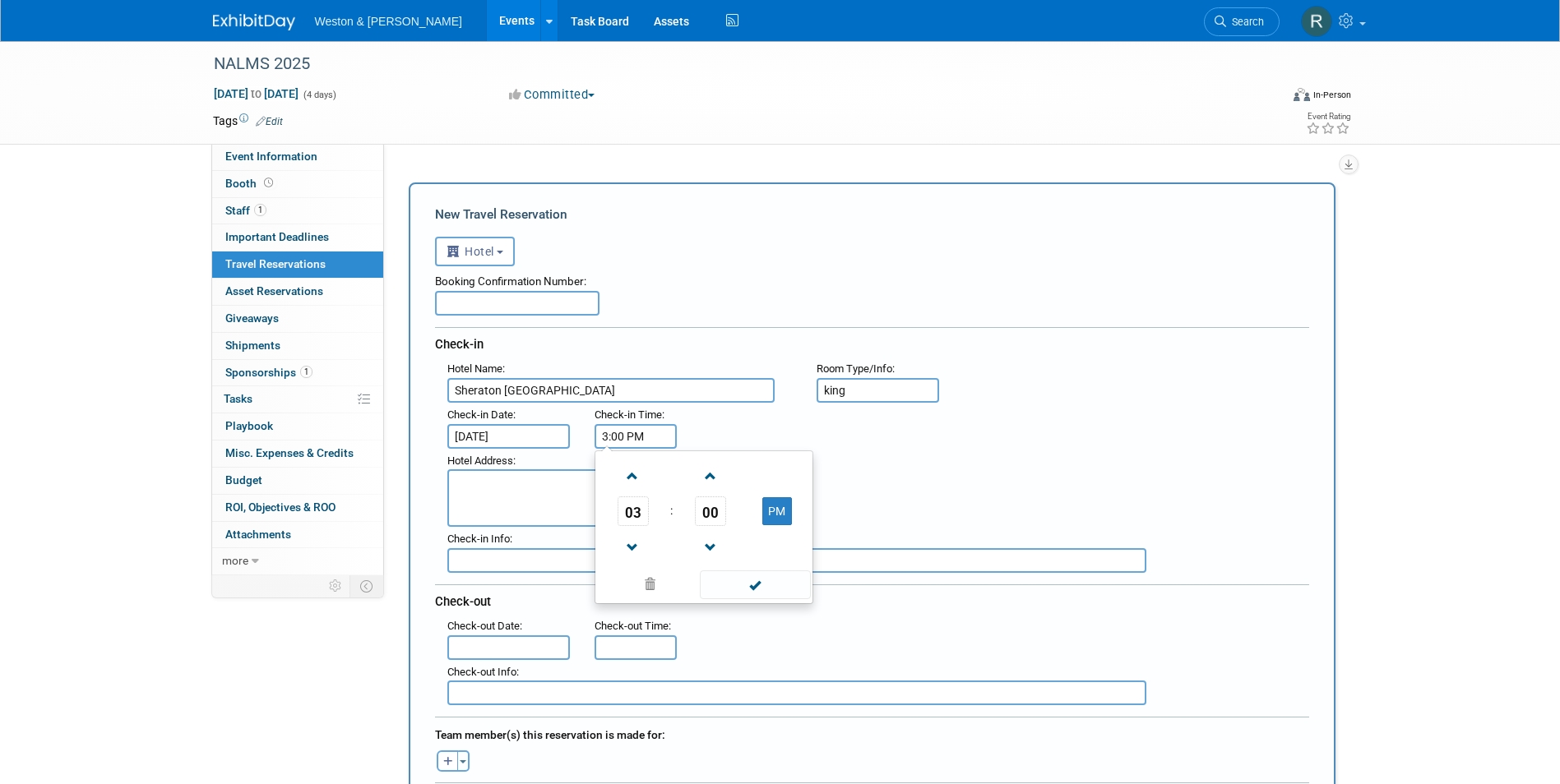
click at [621, 441] on input "3:00 PM" at bounding box center [636, 436] width 82 height 25
click at [934, 474] on div "Hotel Address :" at bounding box center [878, 488] width 887 height 79
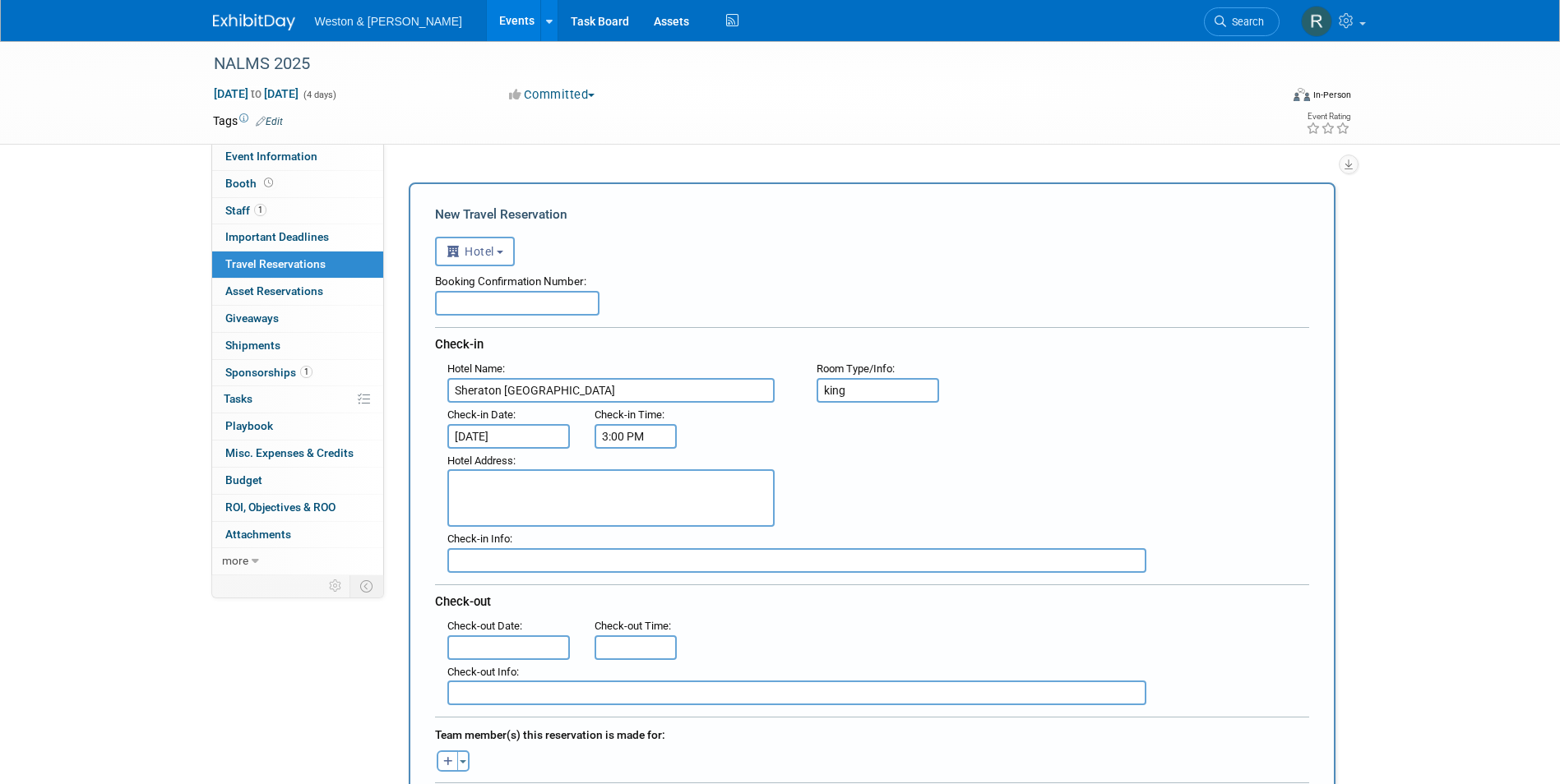
click at [544, 639] on input "text" at bounding box center [509, 647] width 123 height 25
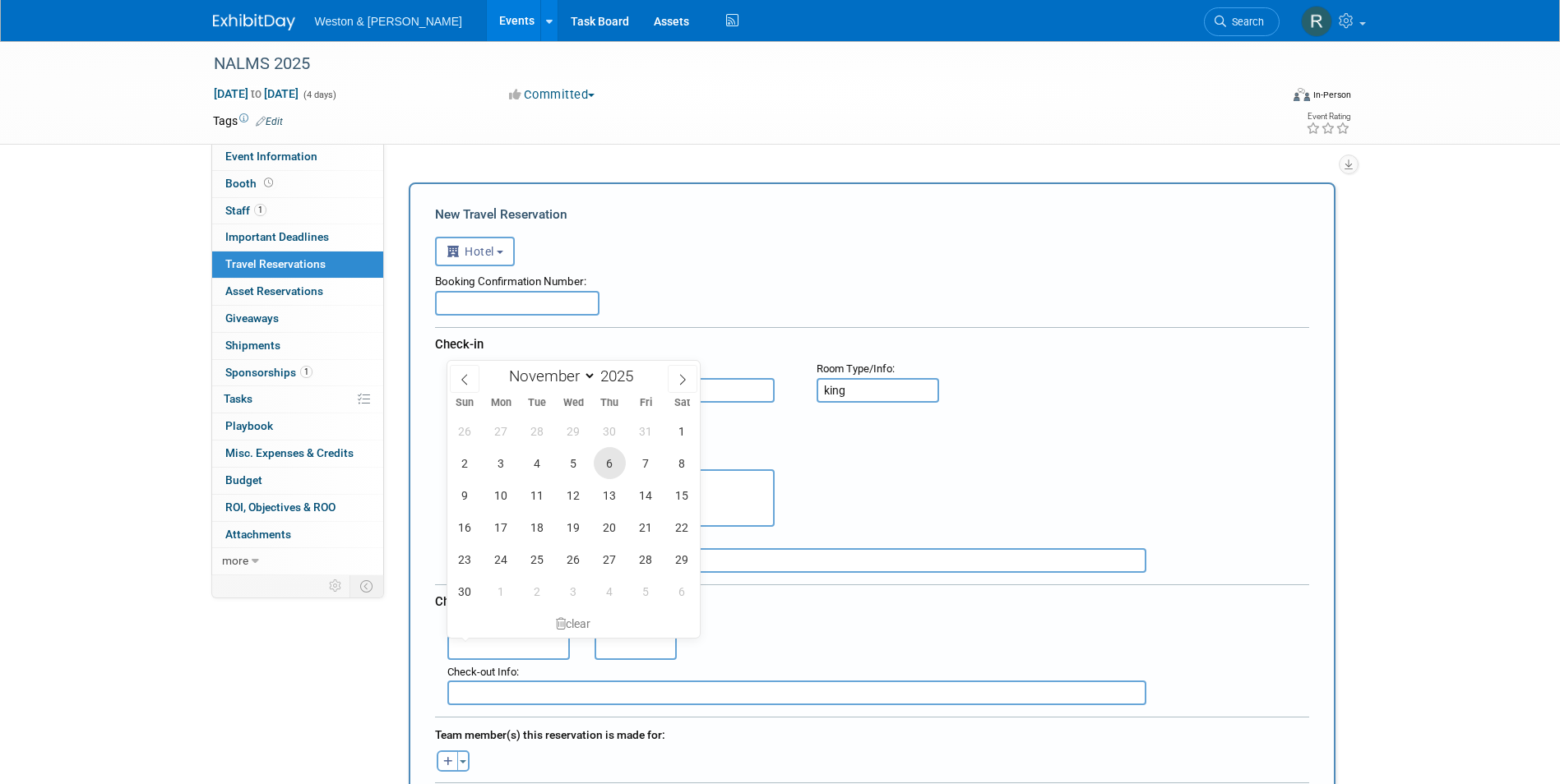
click at [612, 466] on span "6" at bounding box center [610, 463] width 32 height 32
type input "[DATE]"
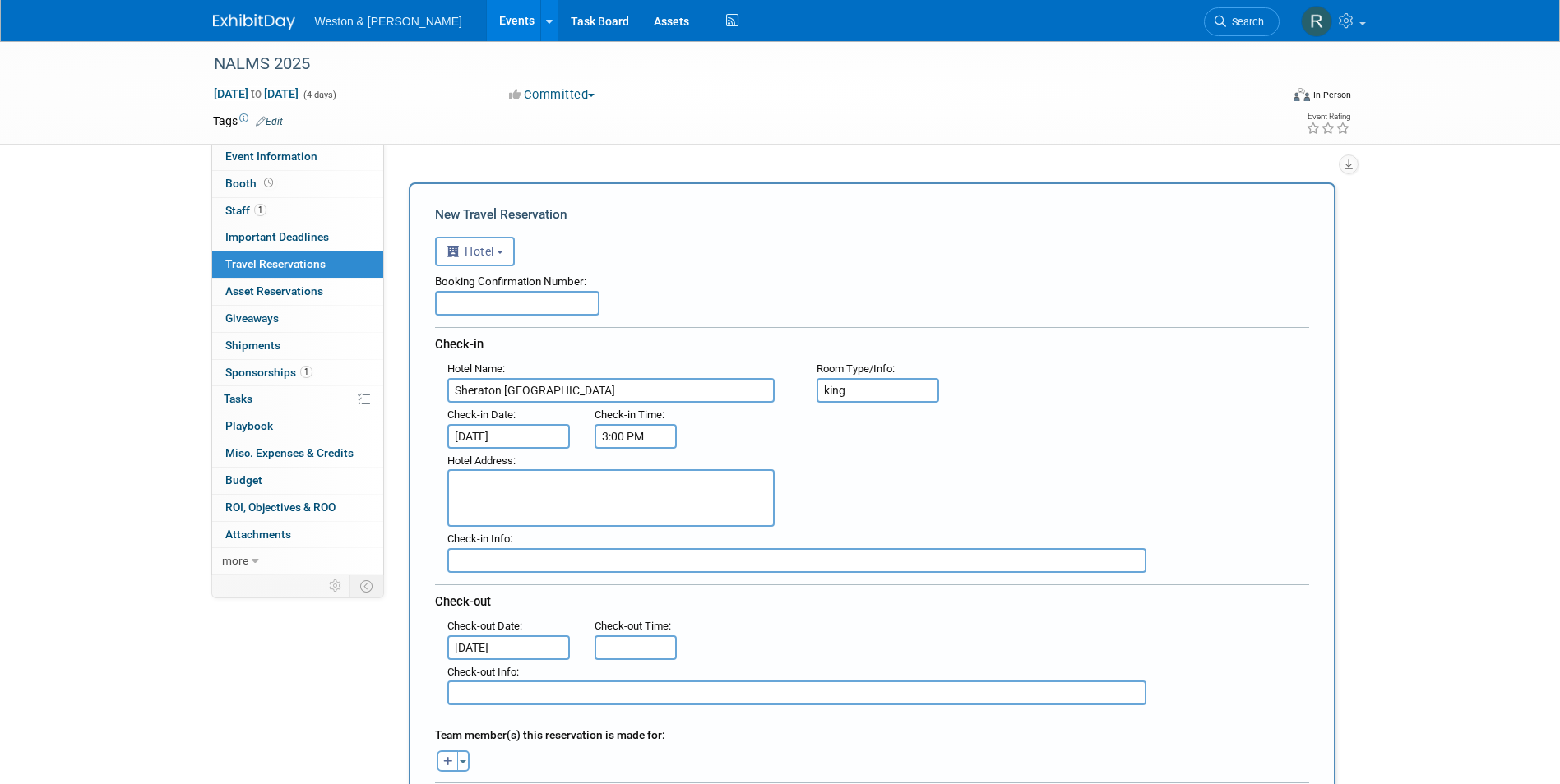
click at [927, 487] on div "Hotel Address :" at bounding box center [878, 488] width 887 height 79
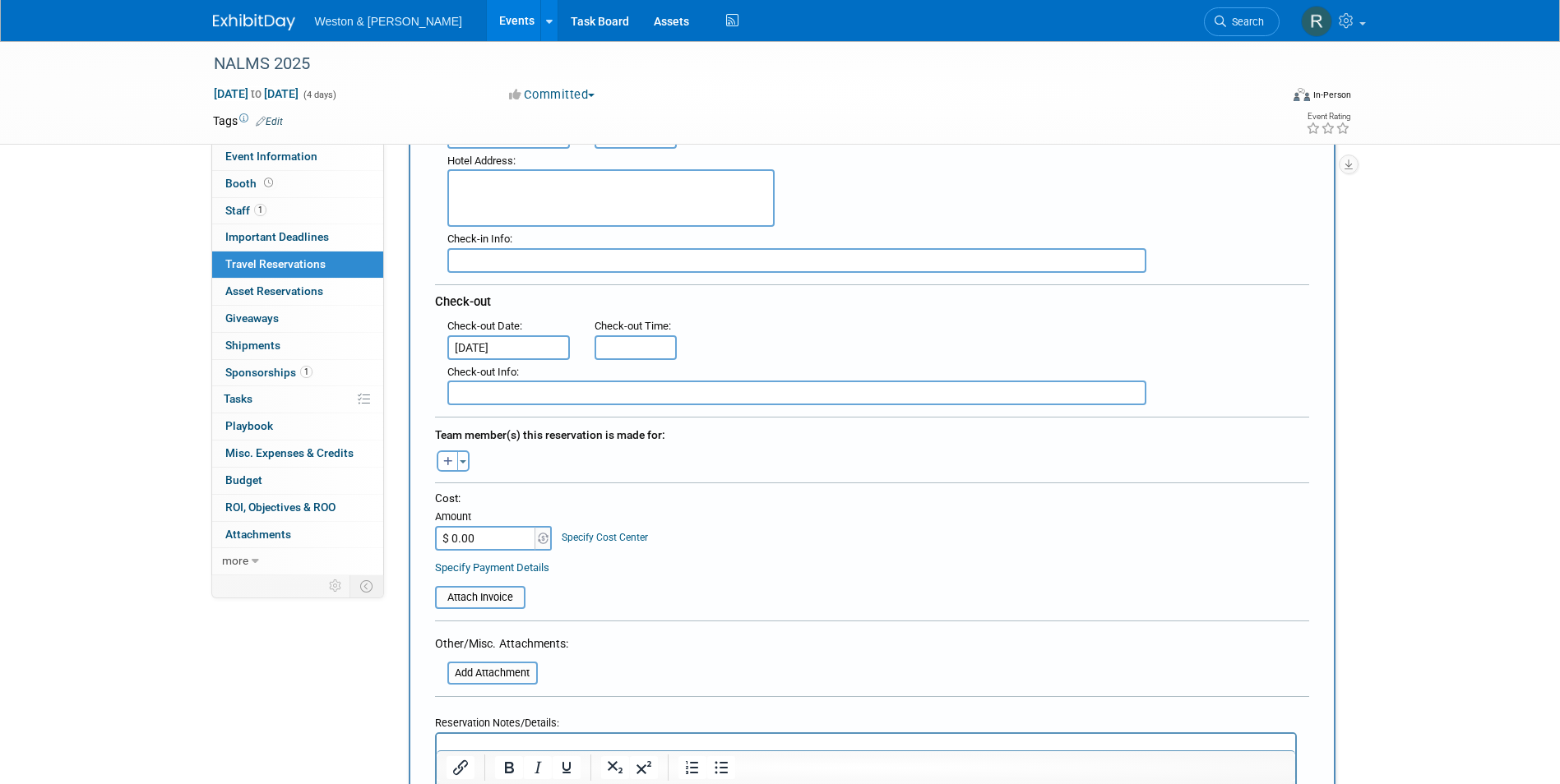
scroll to position [328, 0]
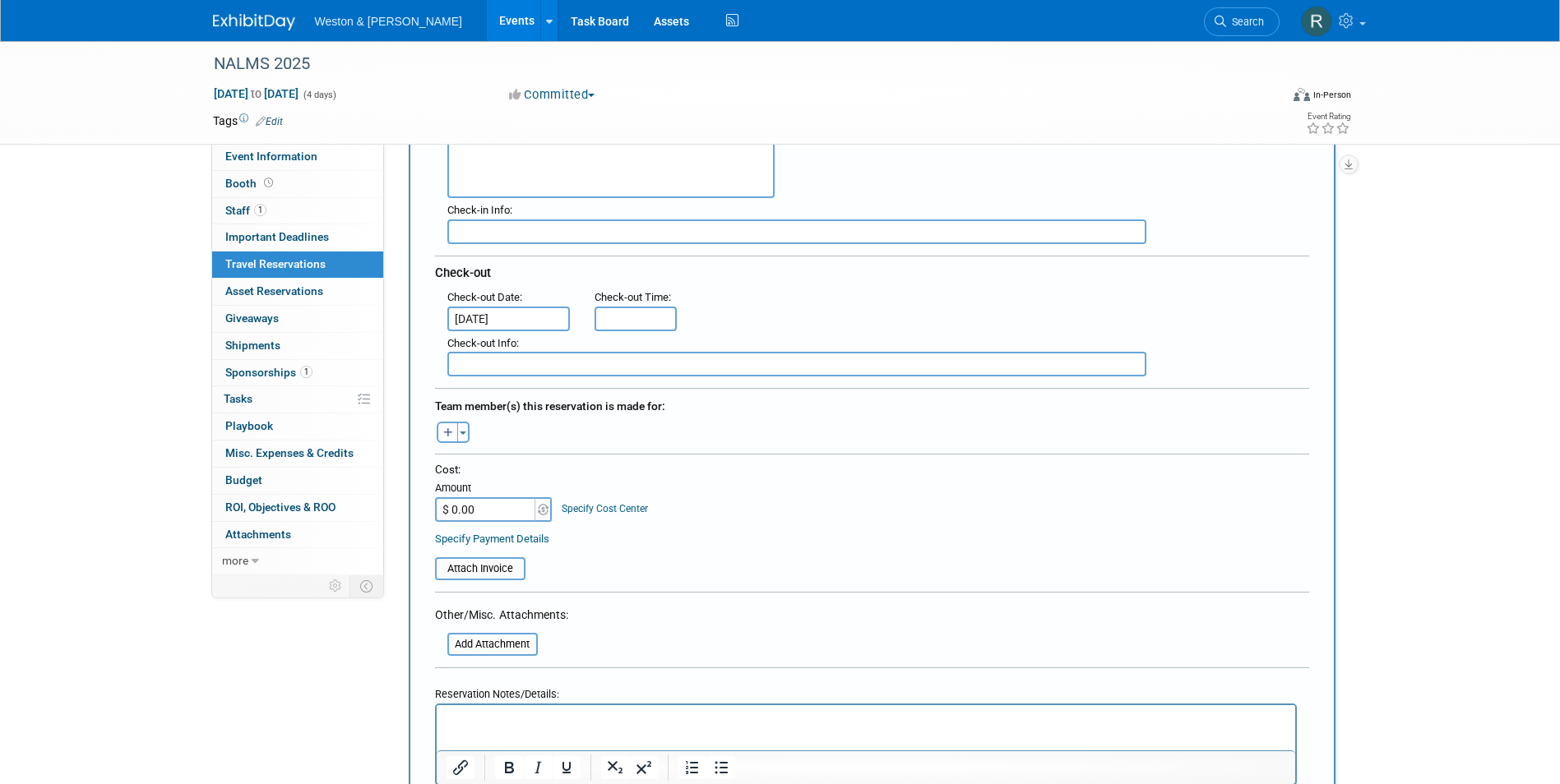
click at [453, 429] on button "button" at bounding box center [448, 433] width 22 height 22
select select
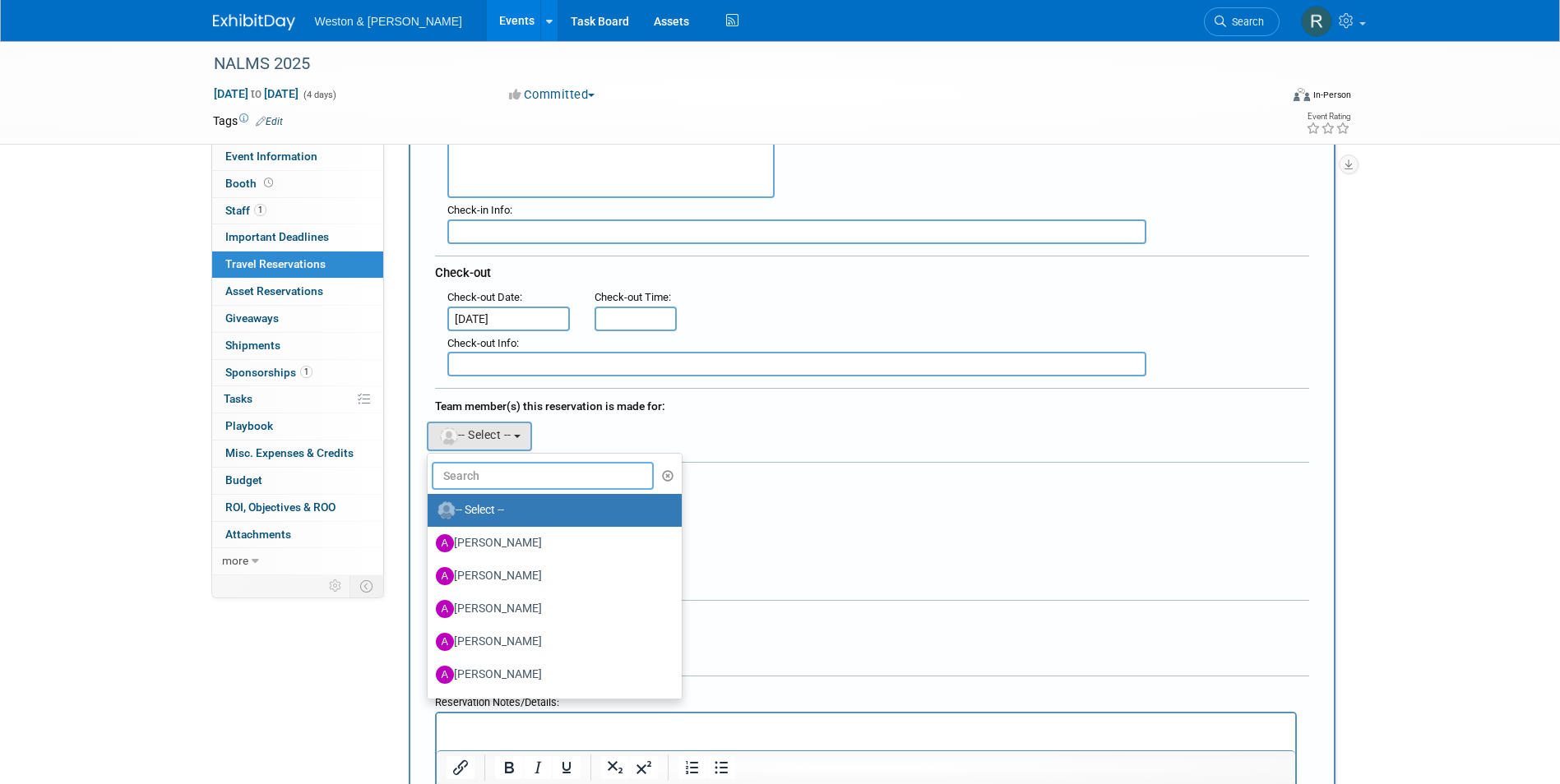
click at [472, 483] on input "text" at bounding box center [543, 476] width 222 height 28
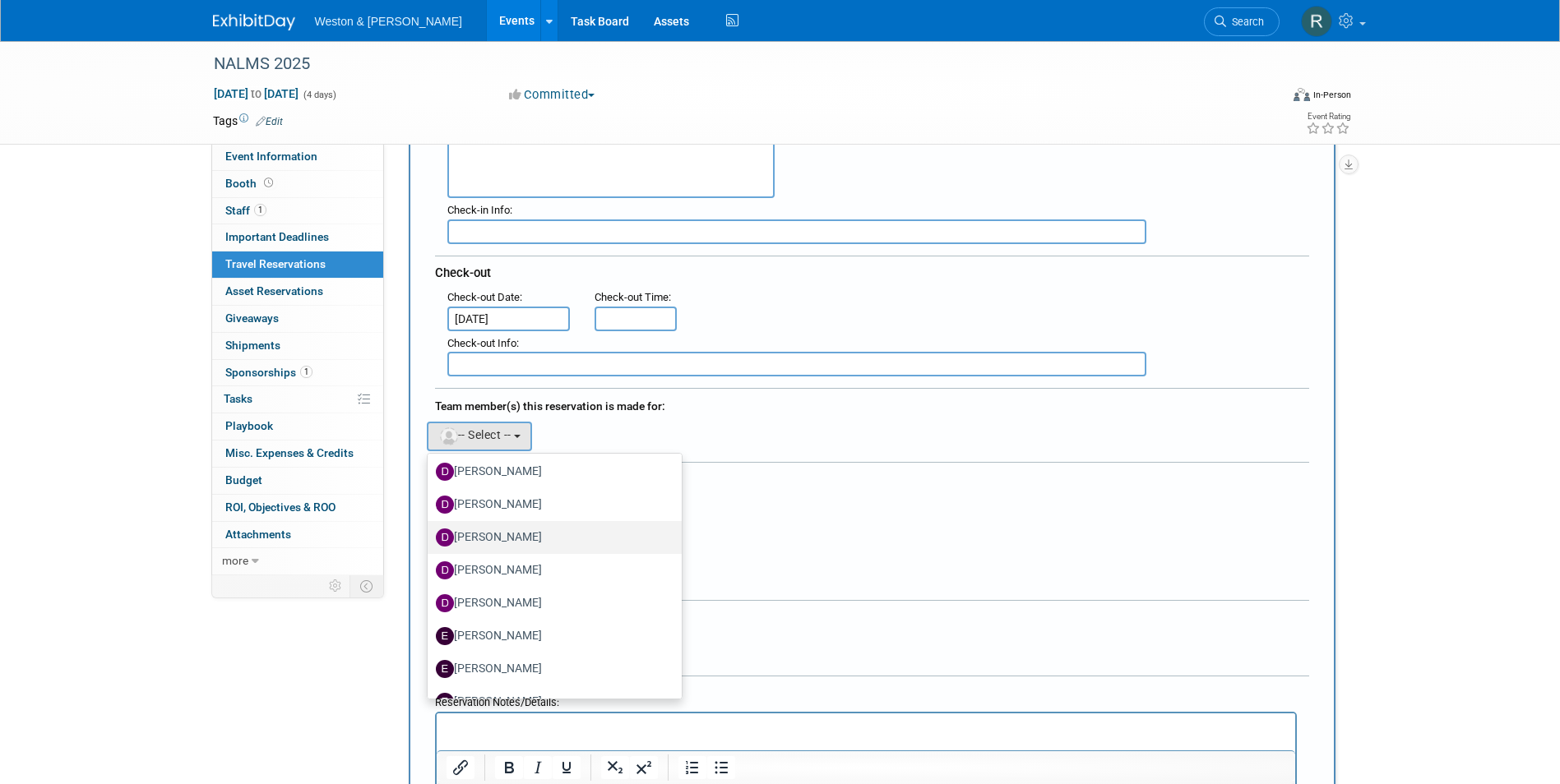
scroll to position [1069, 0]
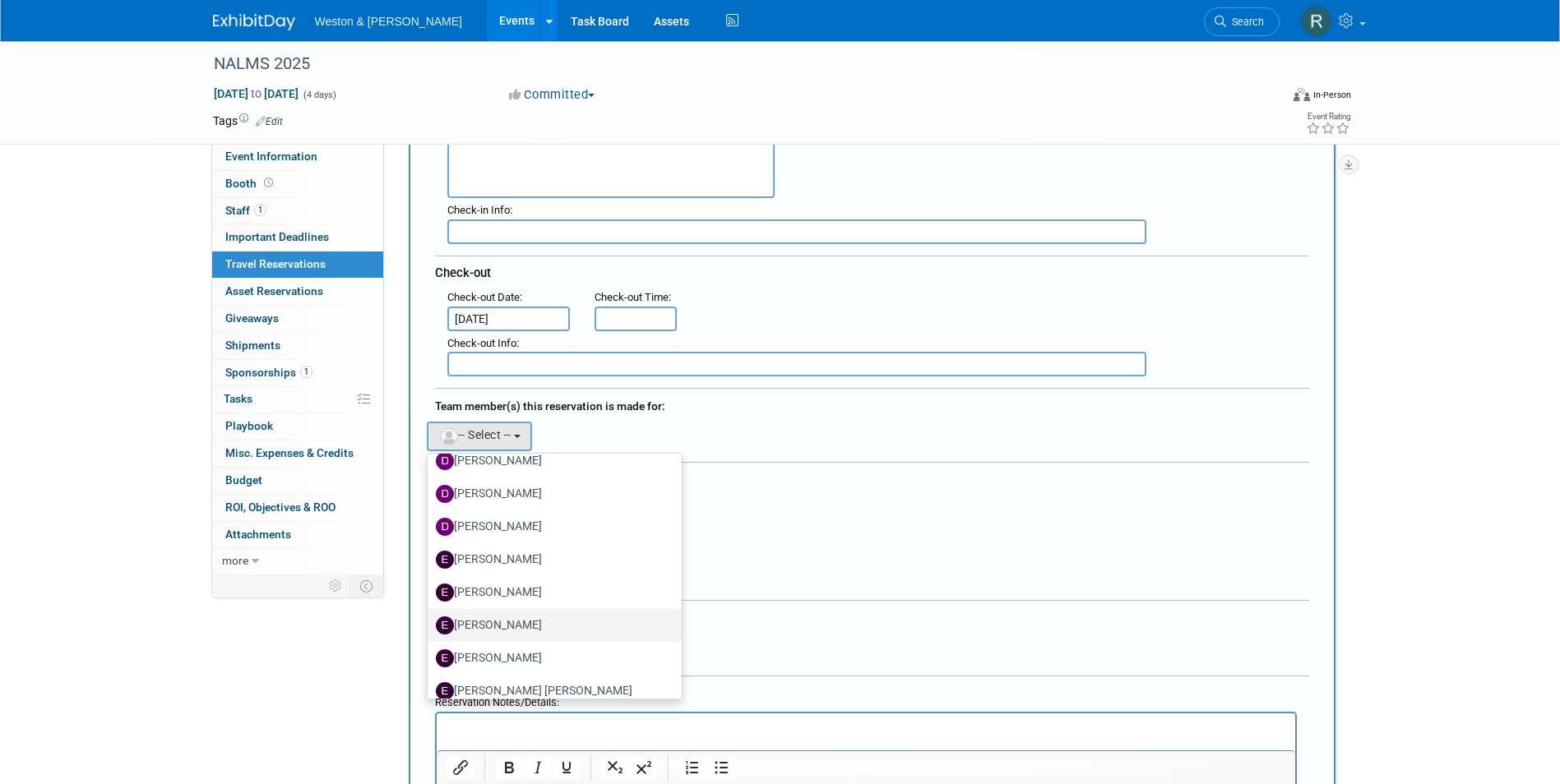
type input "e"
click at [501, 623] on label "[PERSON_NAME]" at bounding box center [550, 625] width 229 height 27
click at [430, 623] on input "[PERSON_NAME]" at bounding box center [424, 623] width 11 height 11
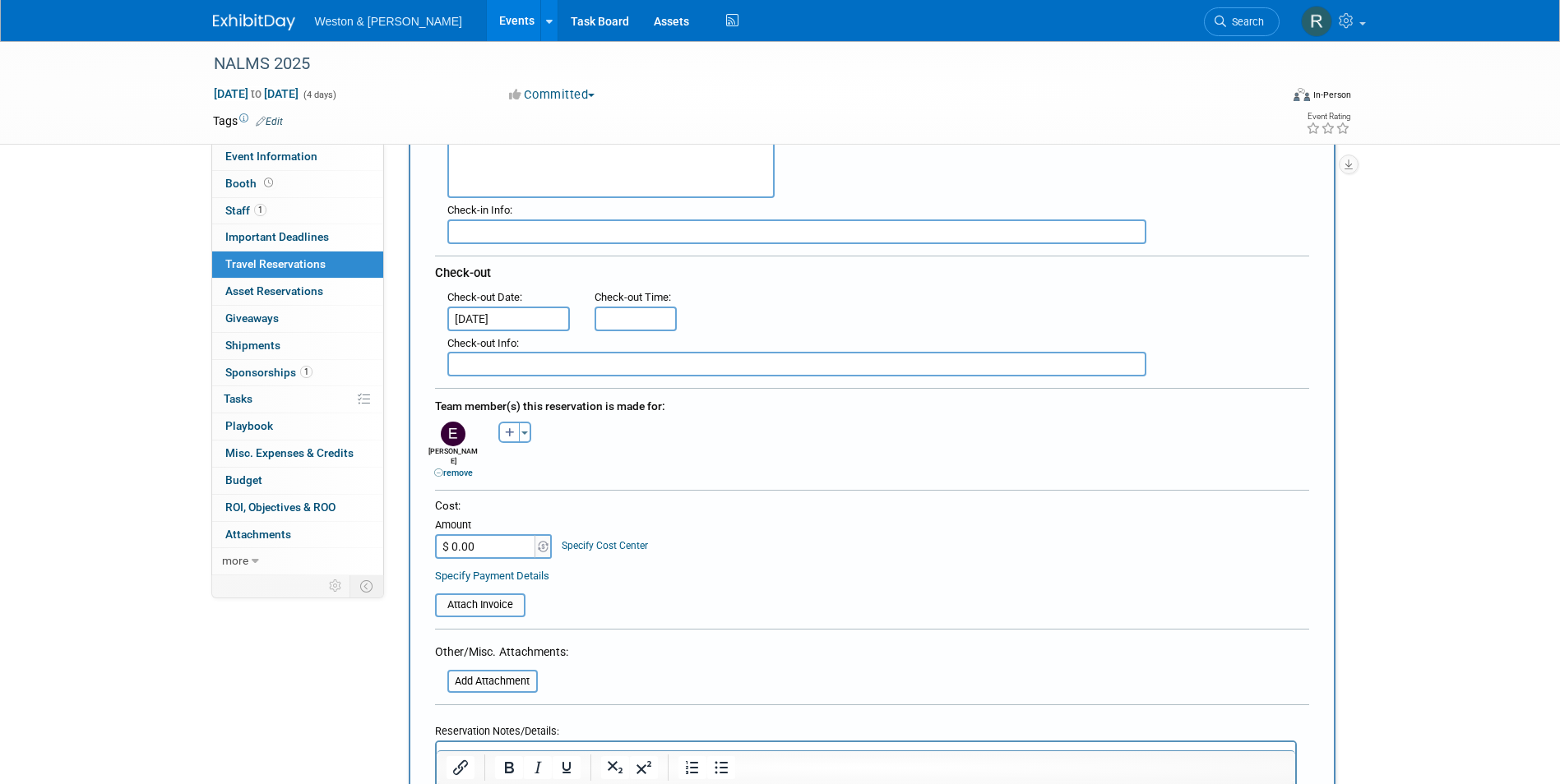
click at [483, 535] on input "$ 0.00" at bounding box center [487, 546] width 103 height 25
type input "$ 346.84"
click at [721, 520] on div "Cost: Amount $ 346.84 Specify Cost Center Cost Center -- Not Specified --" at bounding box center [872, 528] width 875 height 60
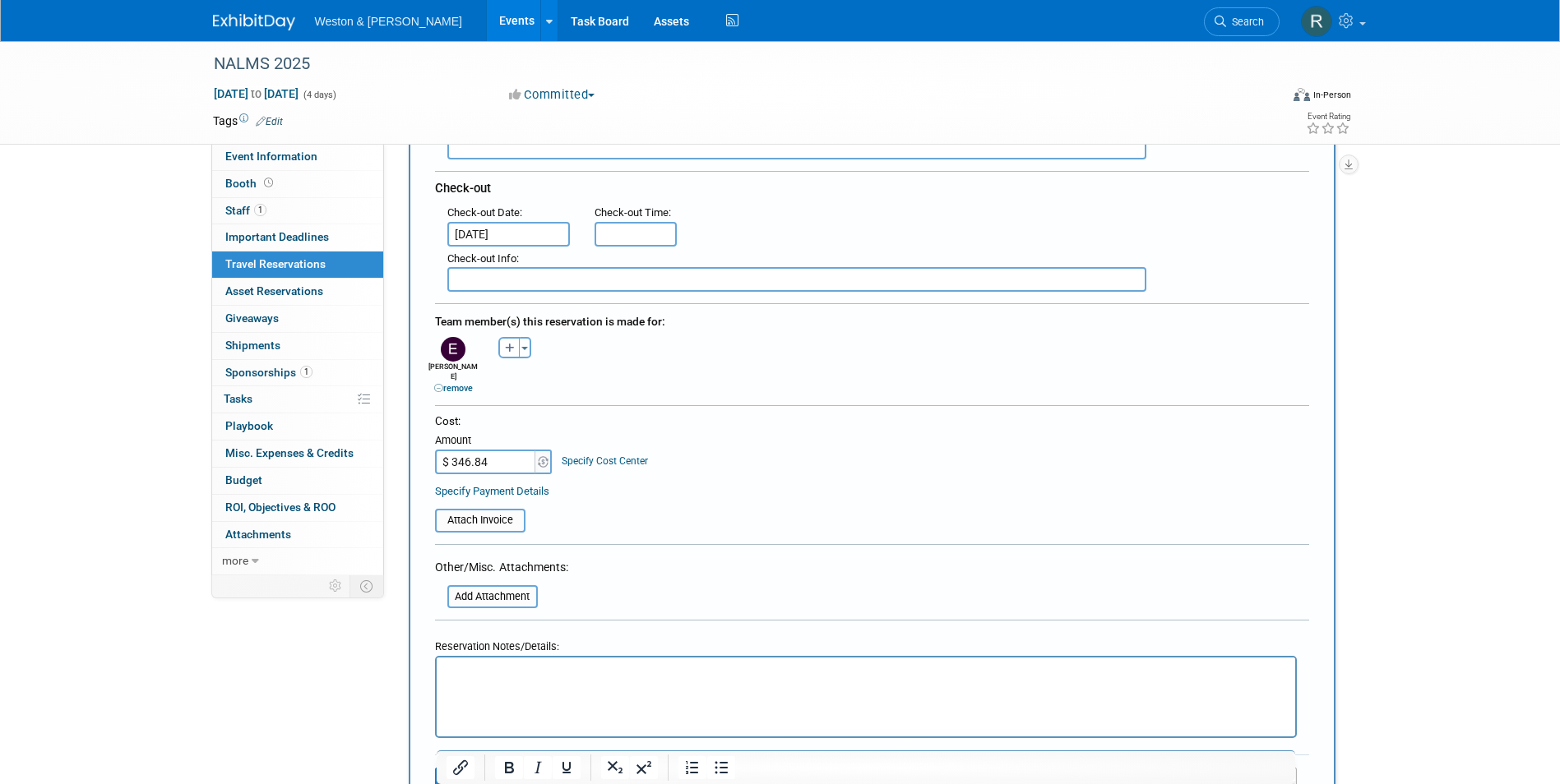
scroll to position [493, 0]
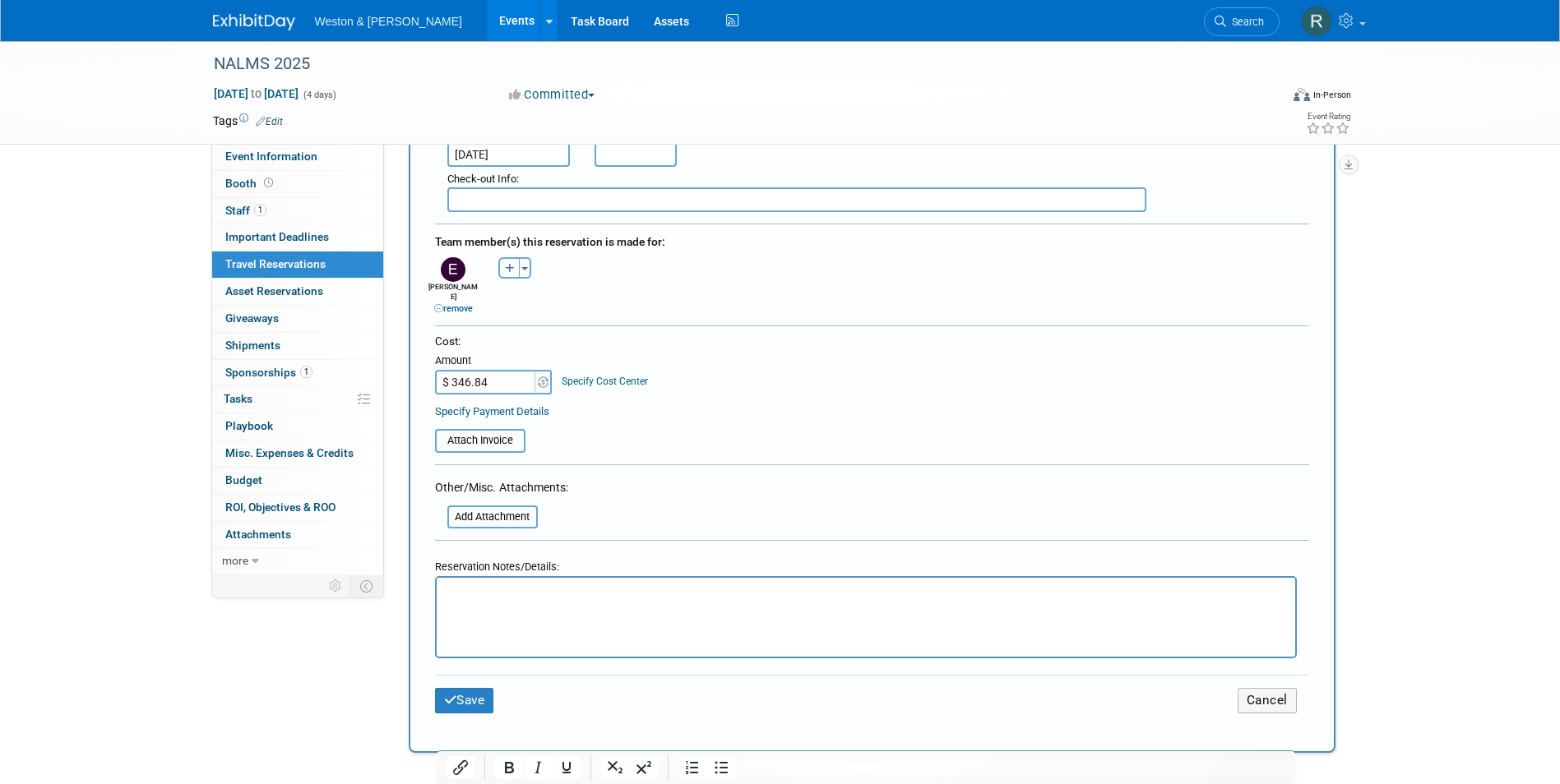
click at [688, 589] on p "Rich Text Area. Press ALT-0 for help." at bounding box center [866, 592] width 840 height 17
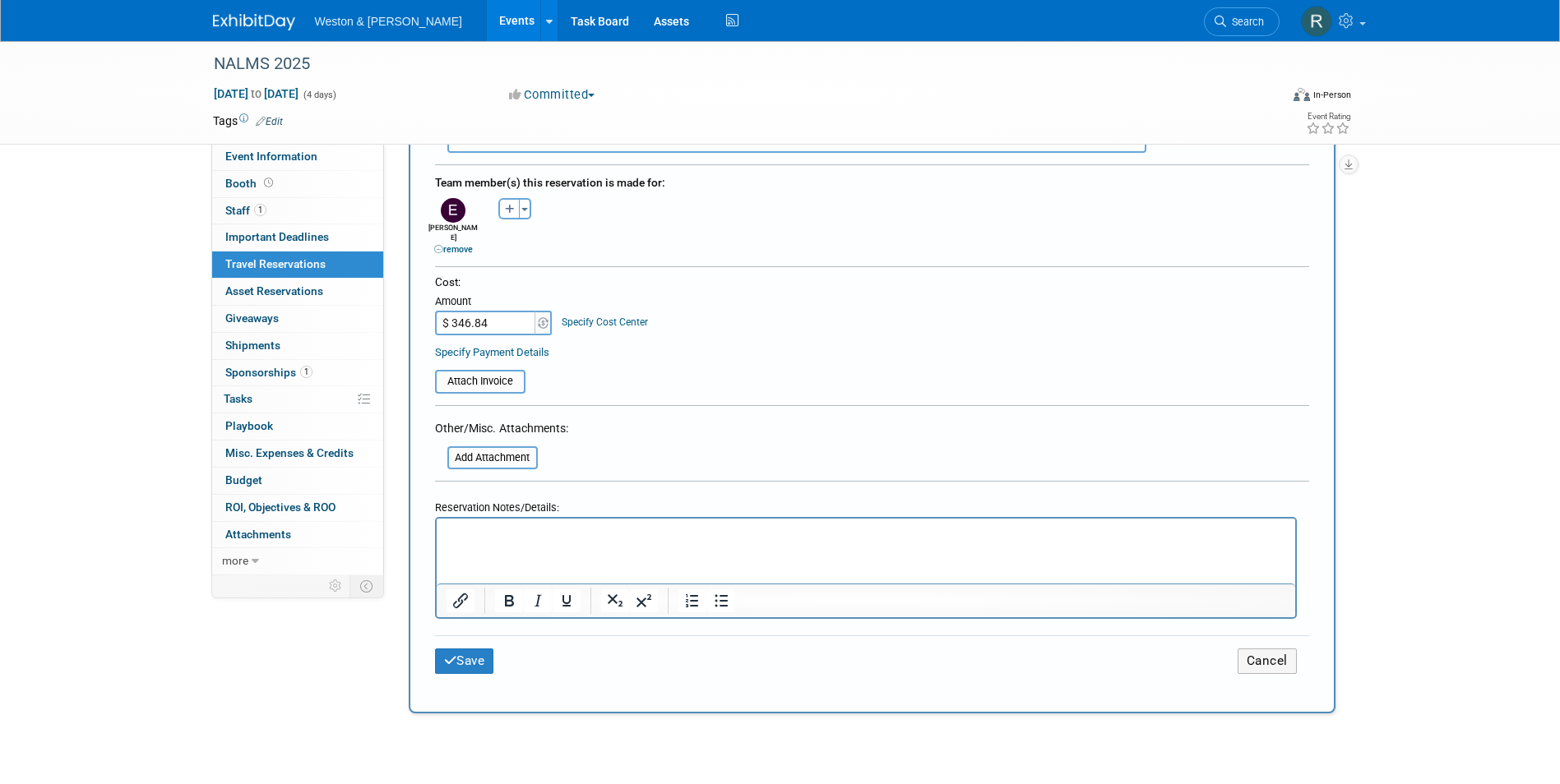
scroll to position [576, 0]
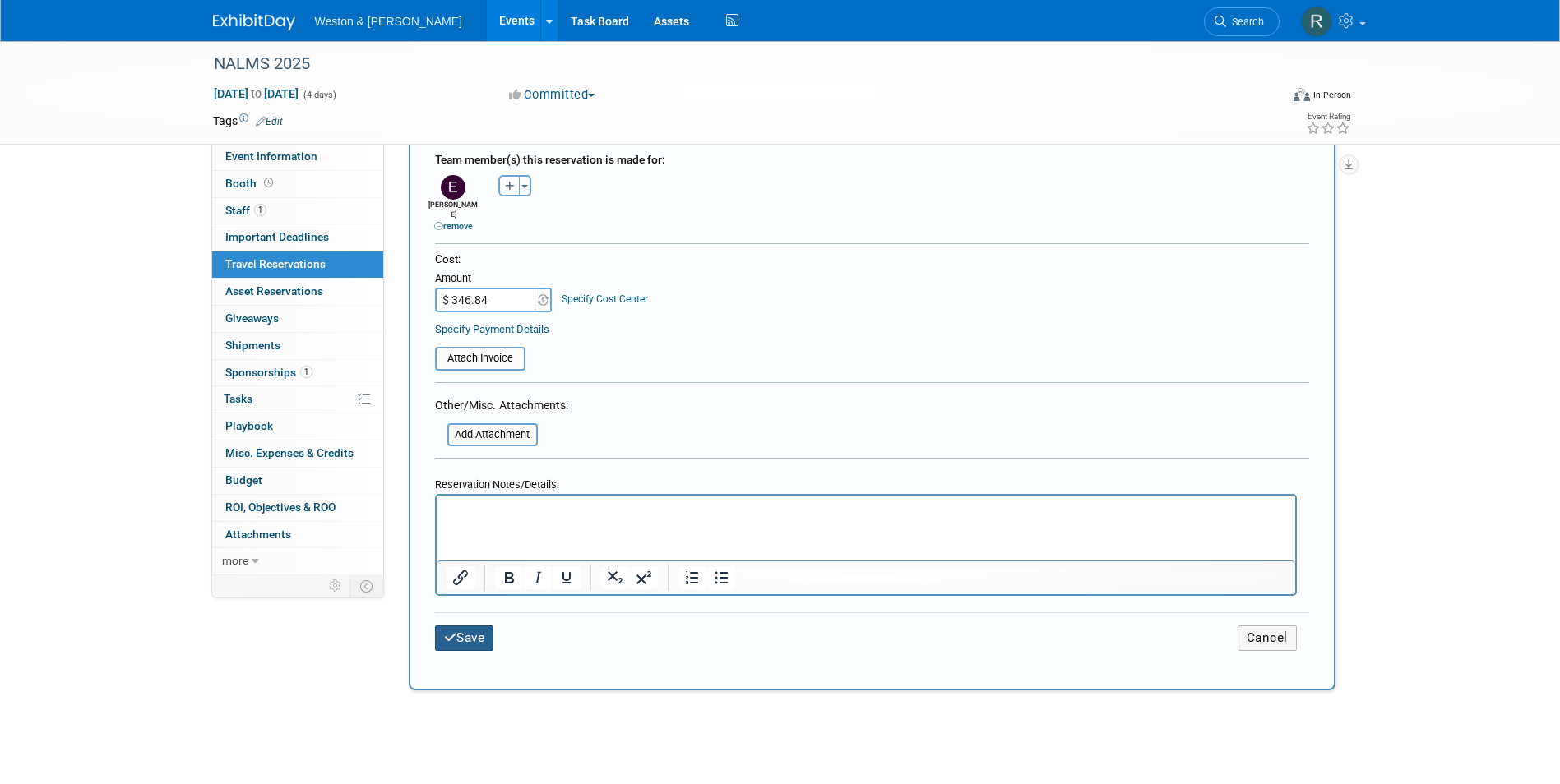
click at [473, 625] on button "Save" at bounding box center [465, 638] width 60 height 26
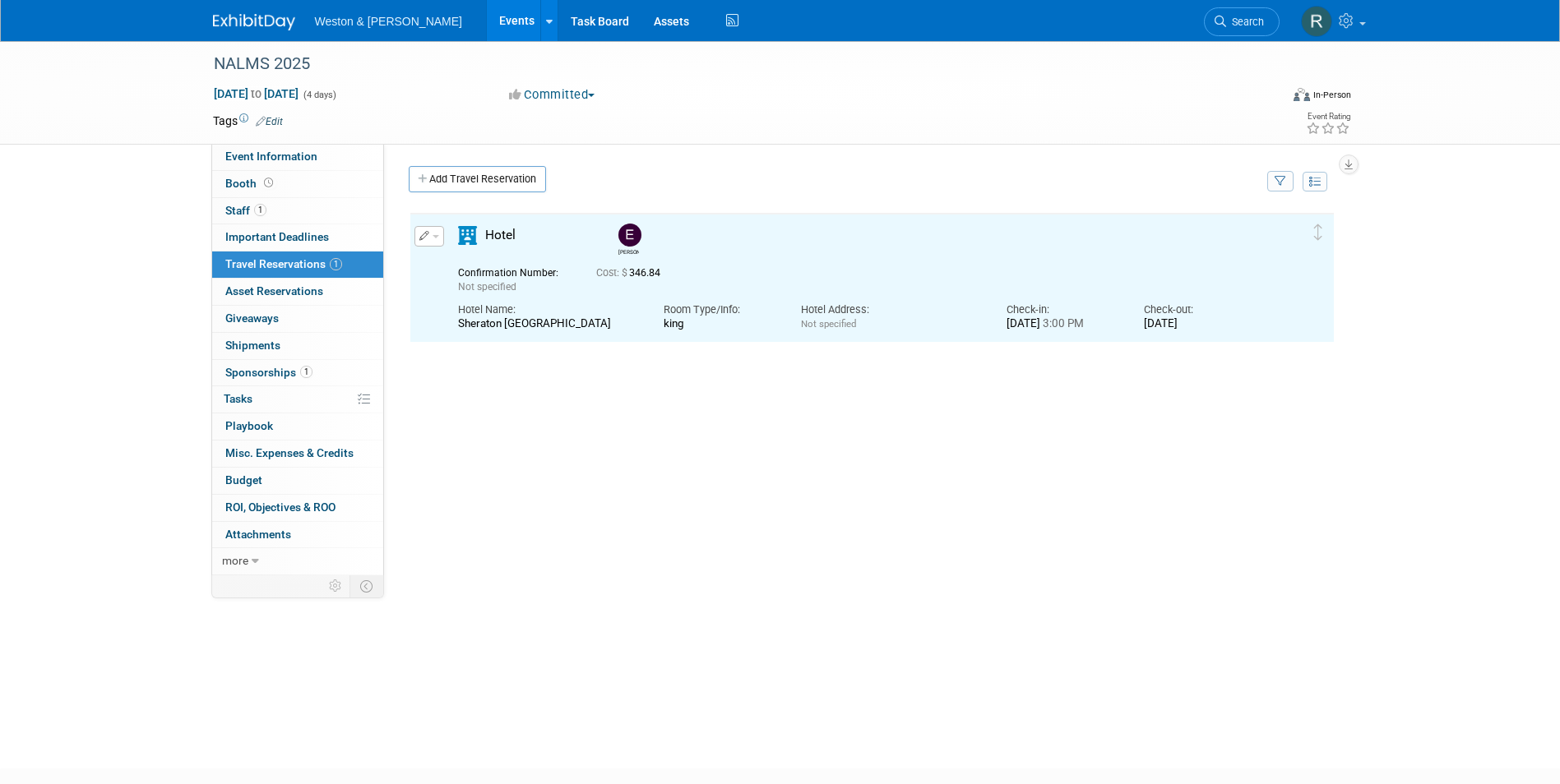
scroll to position [0, 0]
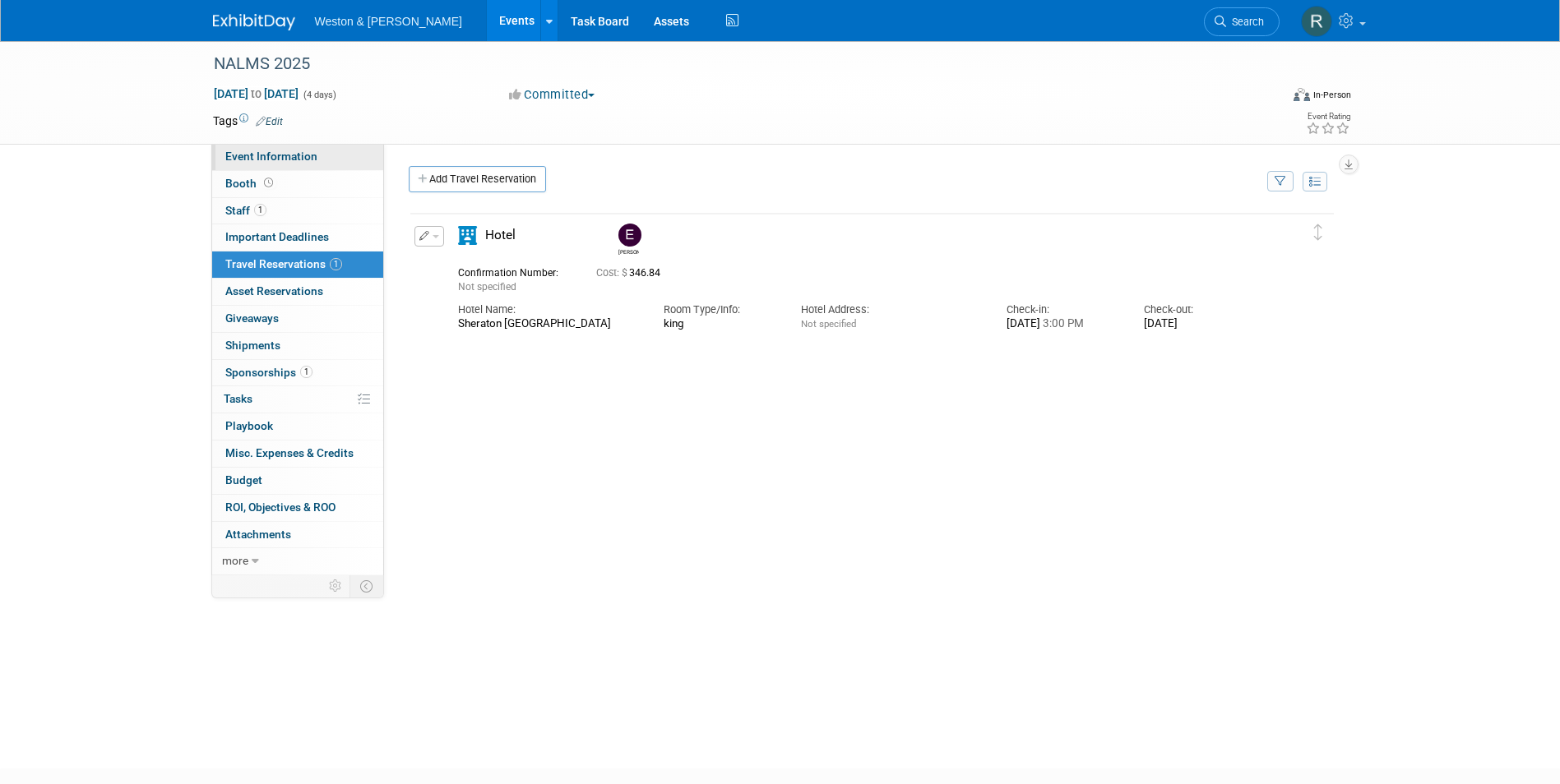
click at [275, 158] on span "Event Information" at bounding box center [271, 156] width 92 height 13
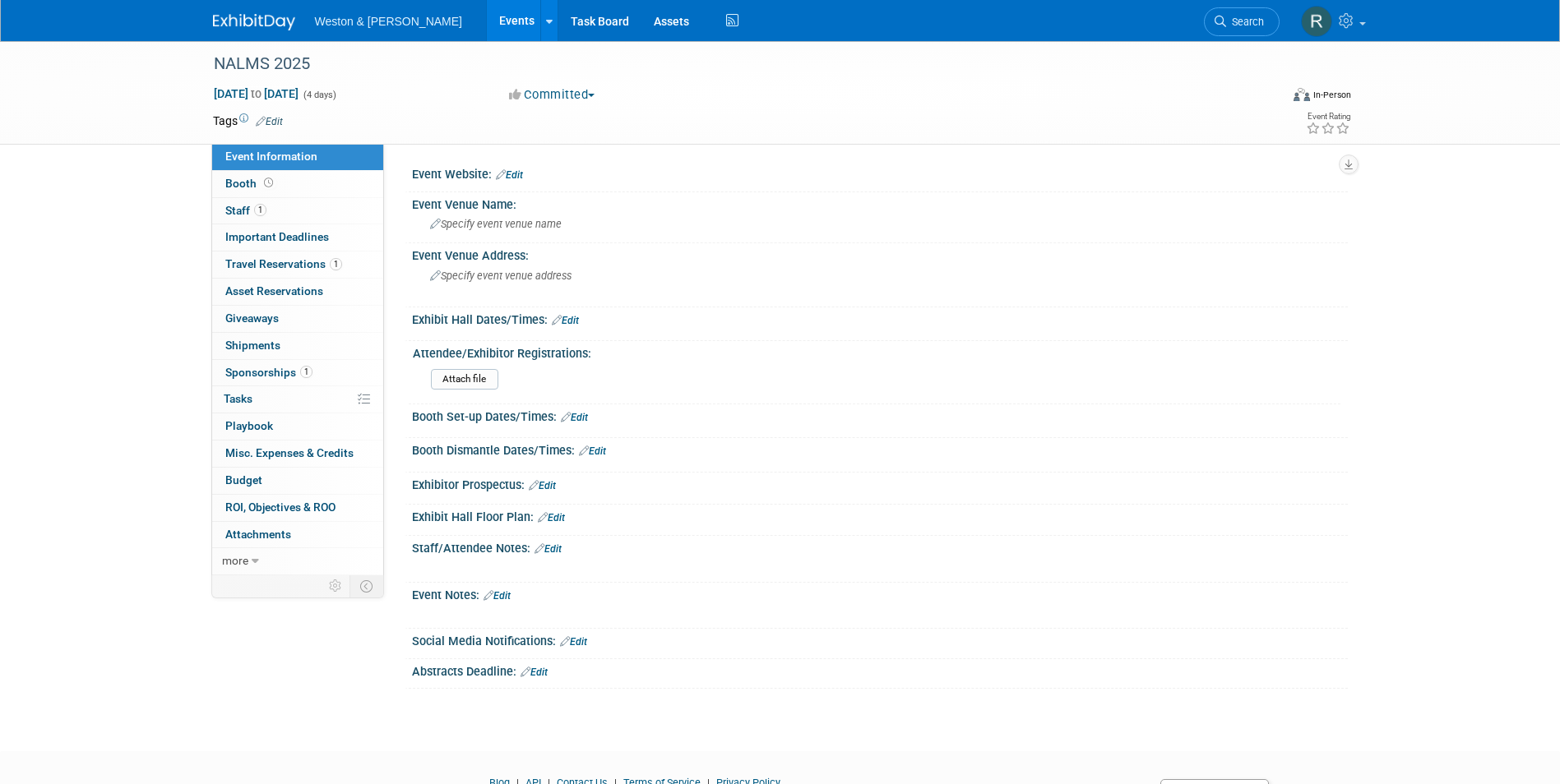
click at [523, 174] on link "Edit" at bounding box center [509, 176] width 27 height 12
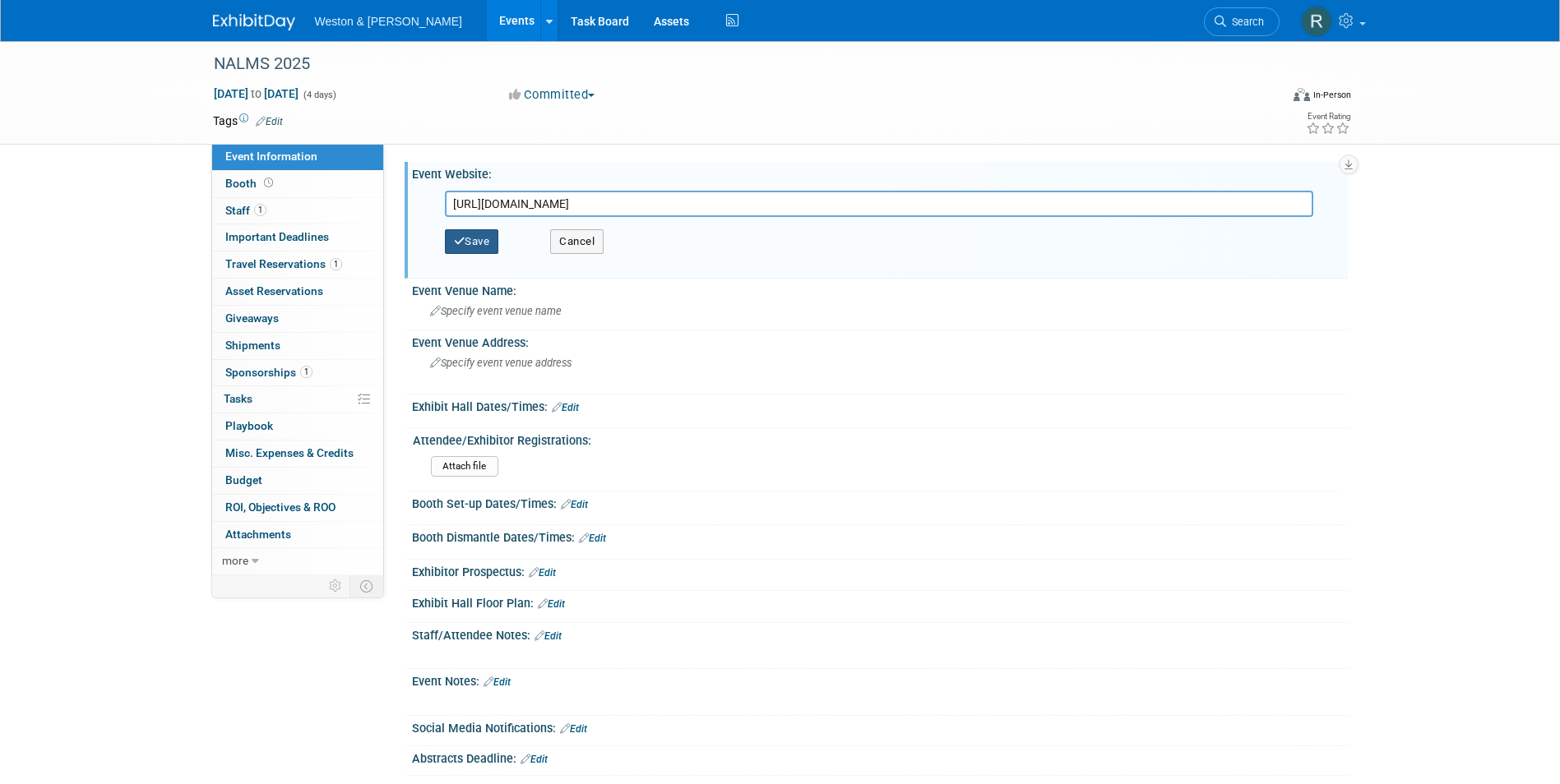
type input "[URL][DOMAIN_NAME]"
click at [484, 246] on button "Save" at bounding box center [472, 241] width 55 height 25
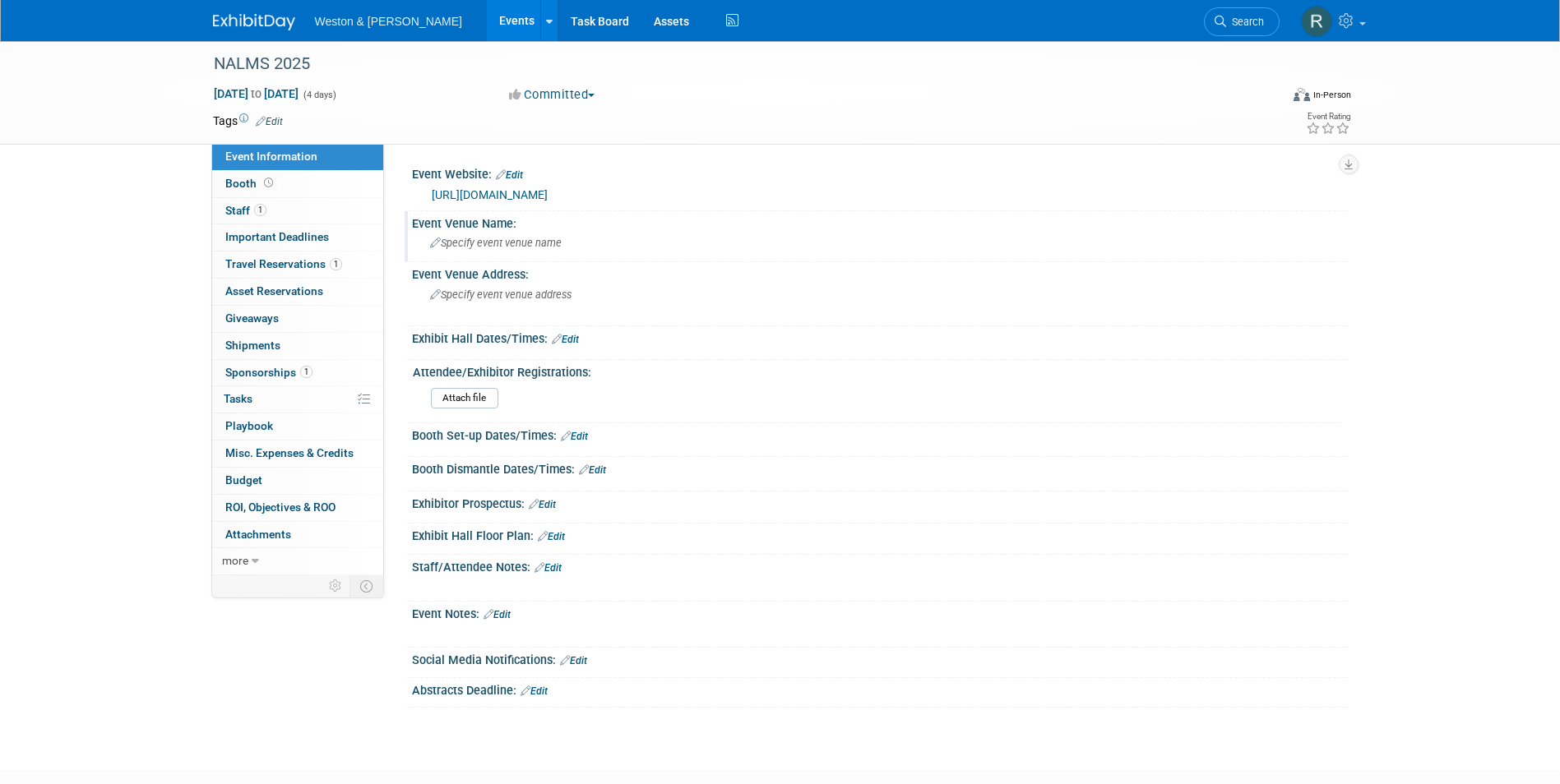
click at [563, 251] on div "Specify event venue name" at bounding box center [880, 243] width 912 height 26
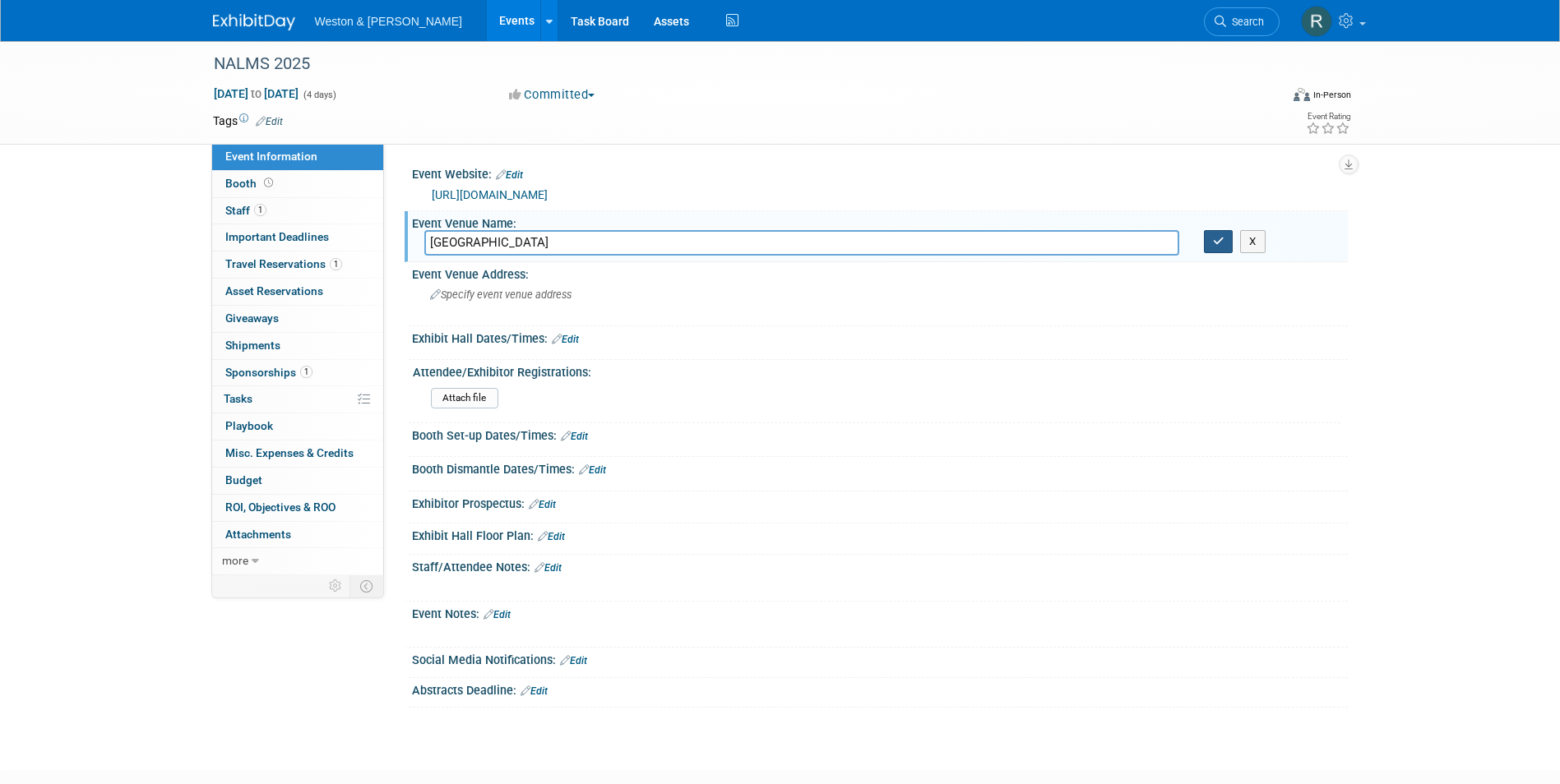
type input "[GEOGRAPHIC_DATA]"
click at [1220, 251] on button "button" at bounding box center [1219, 241] width 30 height 23
